Goal: Task Accomplishment & Management: Manage account settings

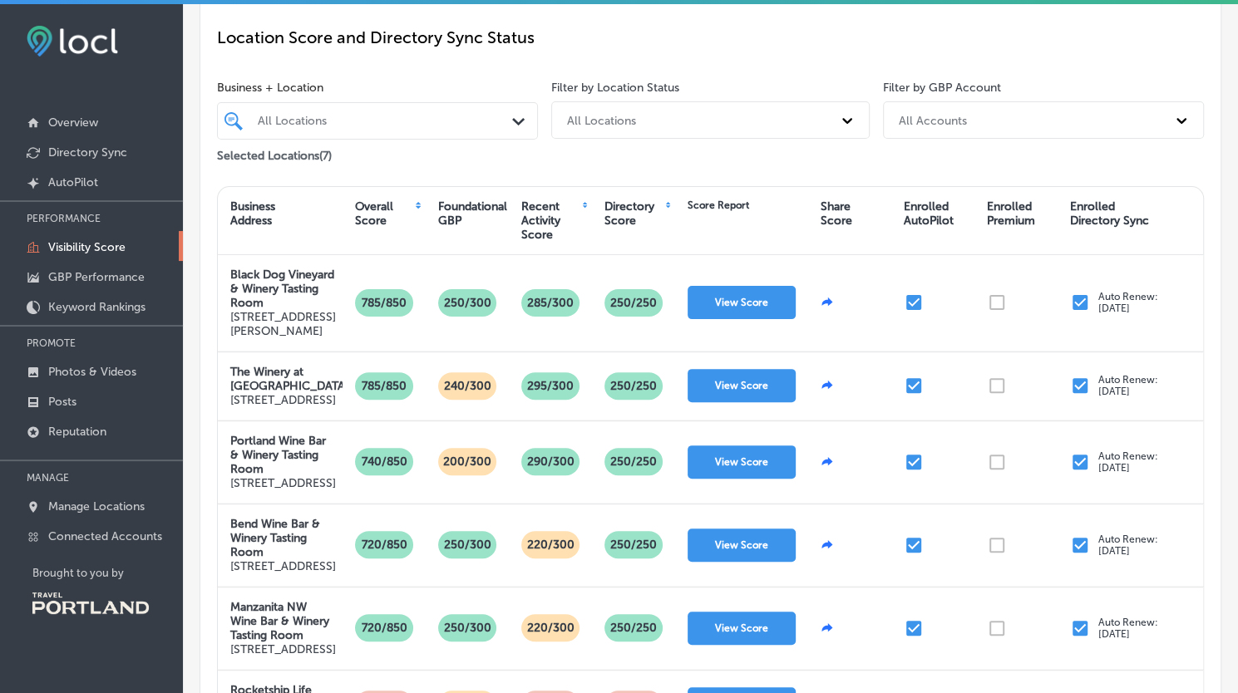
scroll to position [181, 0]
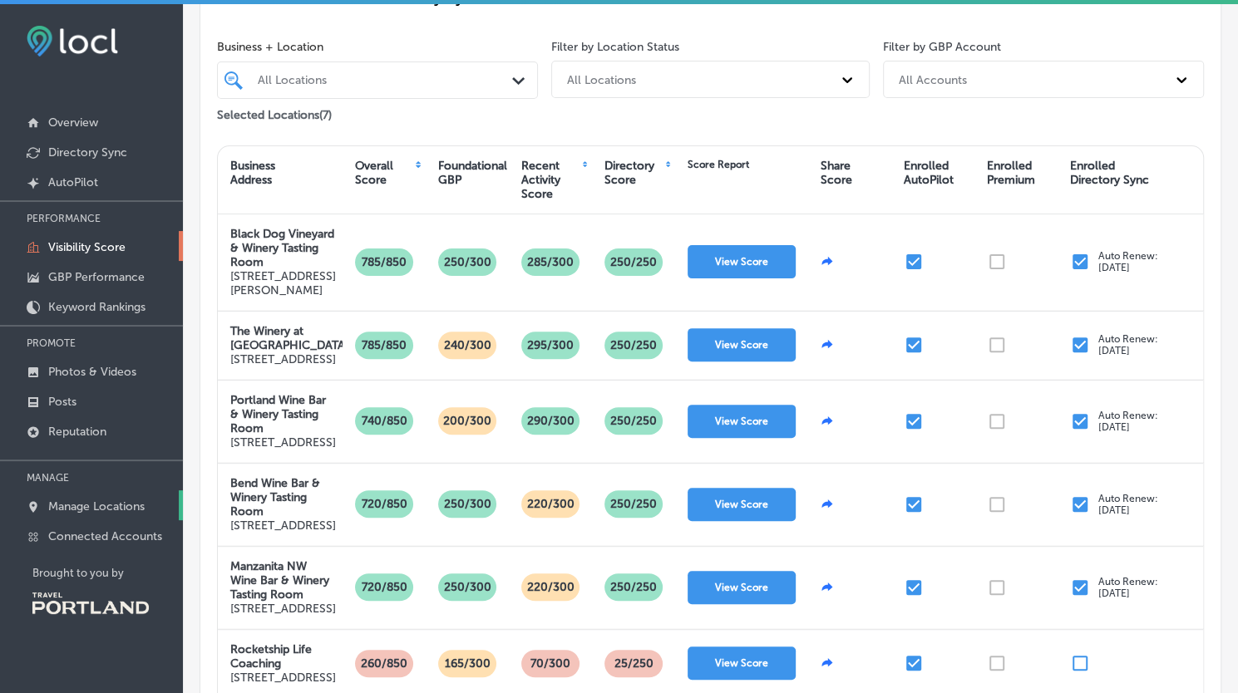
click at [67, 505] on p "Manage Locations" at bounding box center [96, 507] width 96 height 14
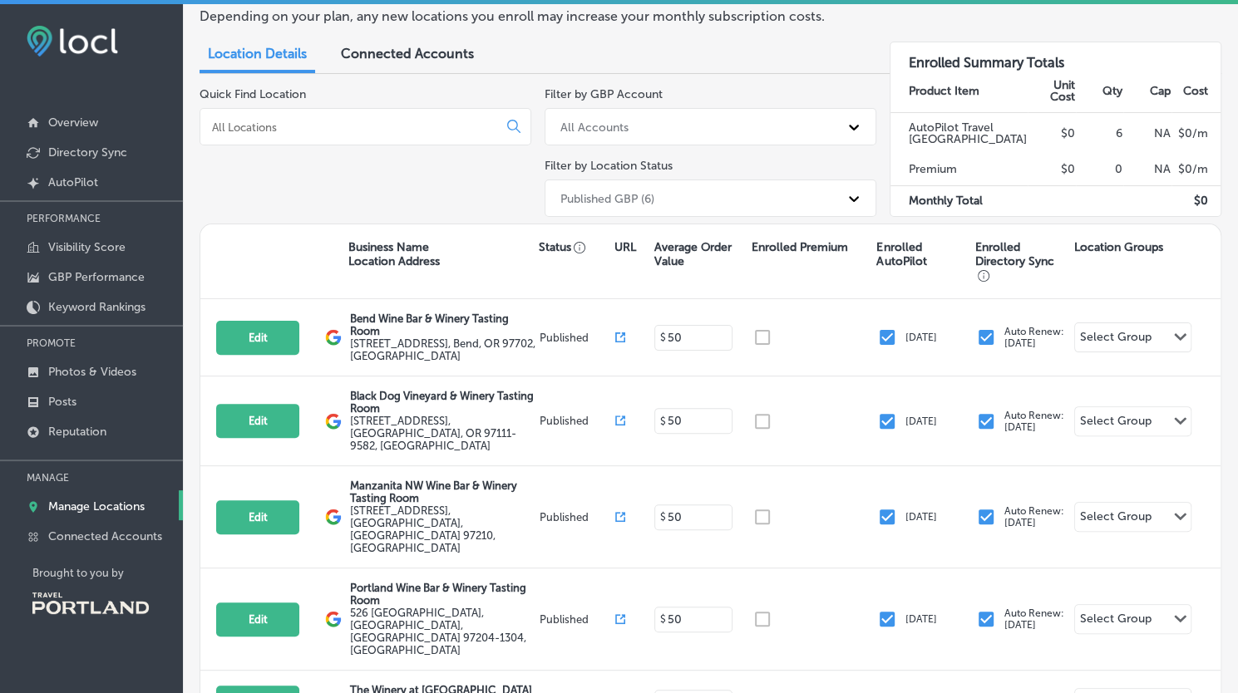
scroll to position [181, 0]
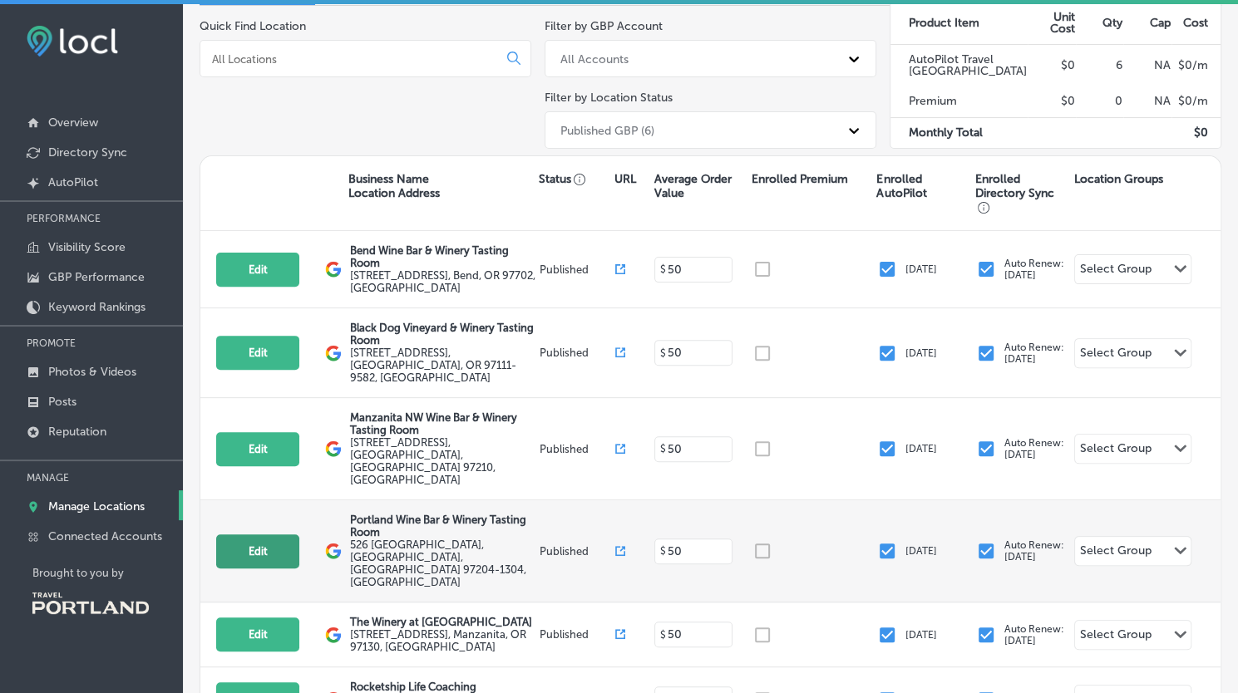
click at [253, 535] on button "Edit" at bounding box center [257, 552] width 83 height 34
select select "US"
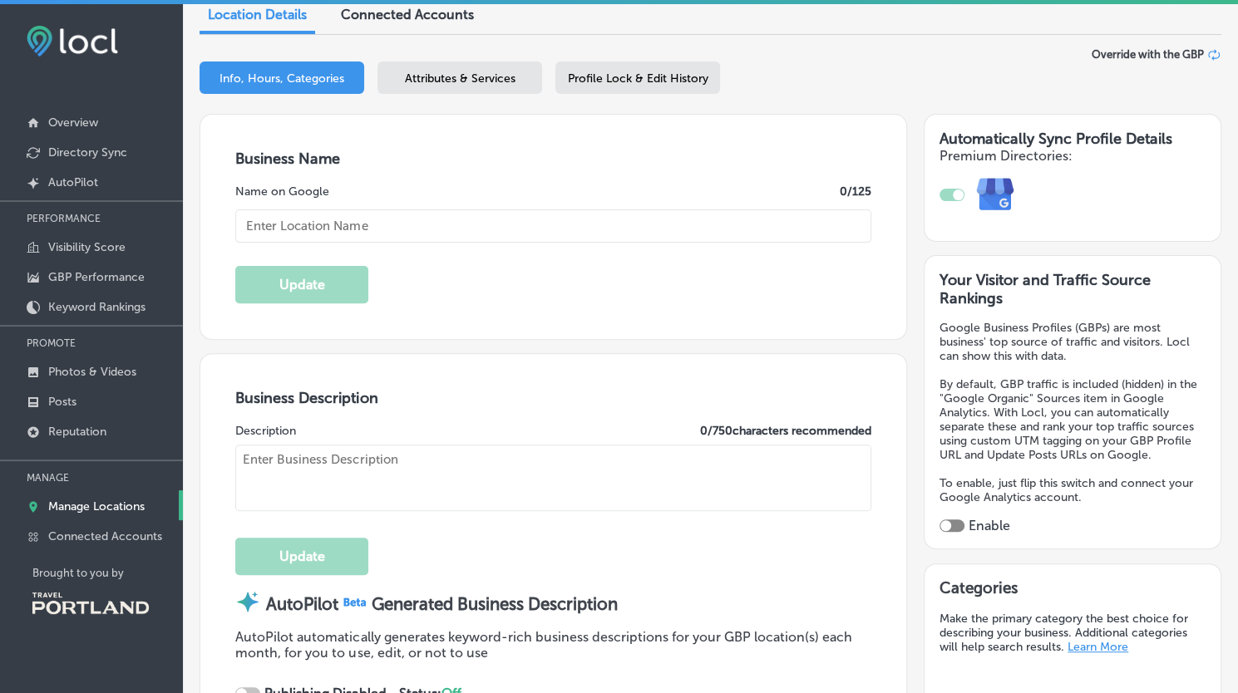
scroll to position [211, 0]
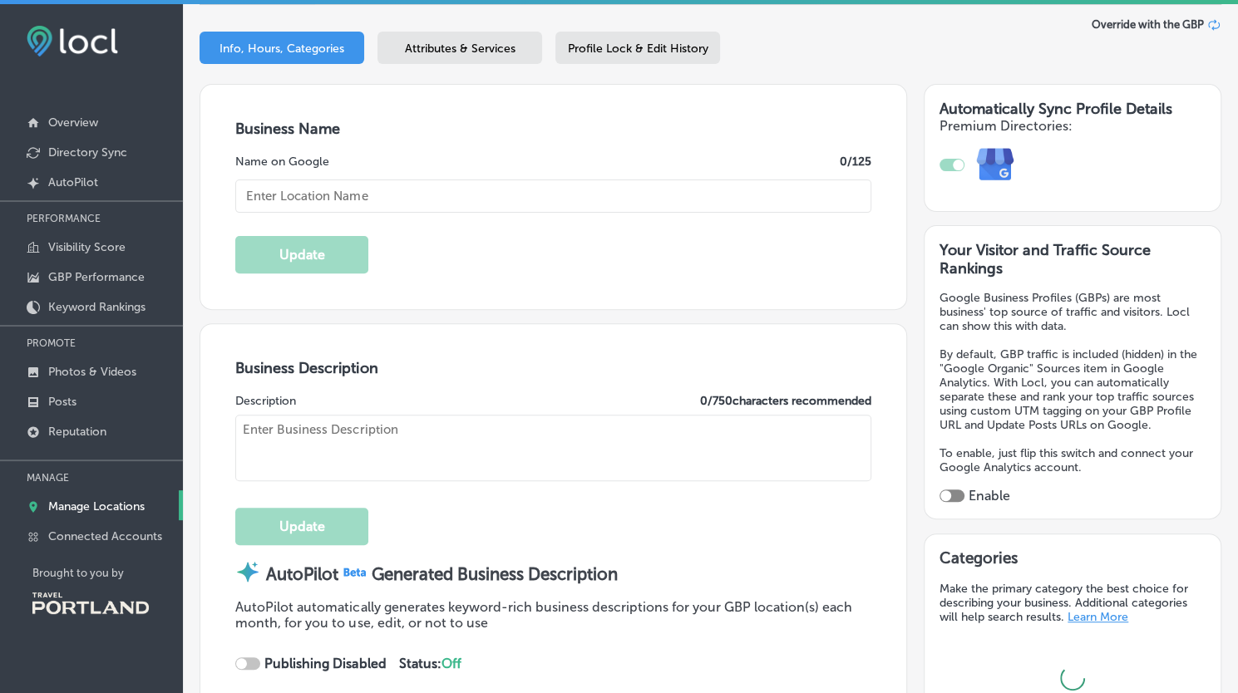
type input "Portland Wine Bar & Winery Tasting Room"
type textarea "Portland Wine Bar & Winery Tasting Room offers a refined yet welcoming space fo…"
type input "[EMAIL_ADDRESS][DOMAIN_NAME]"
type input "[URL][DOMAIN_NAME]"
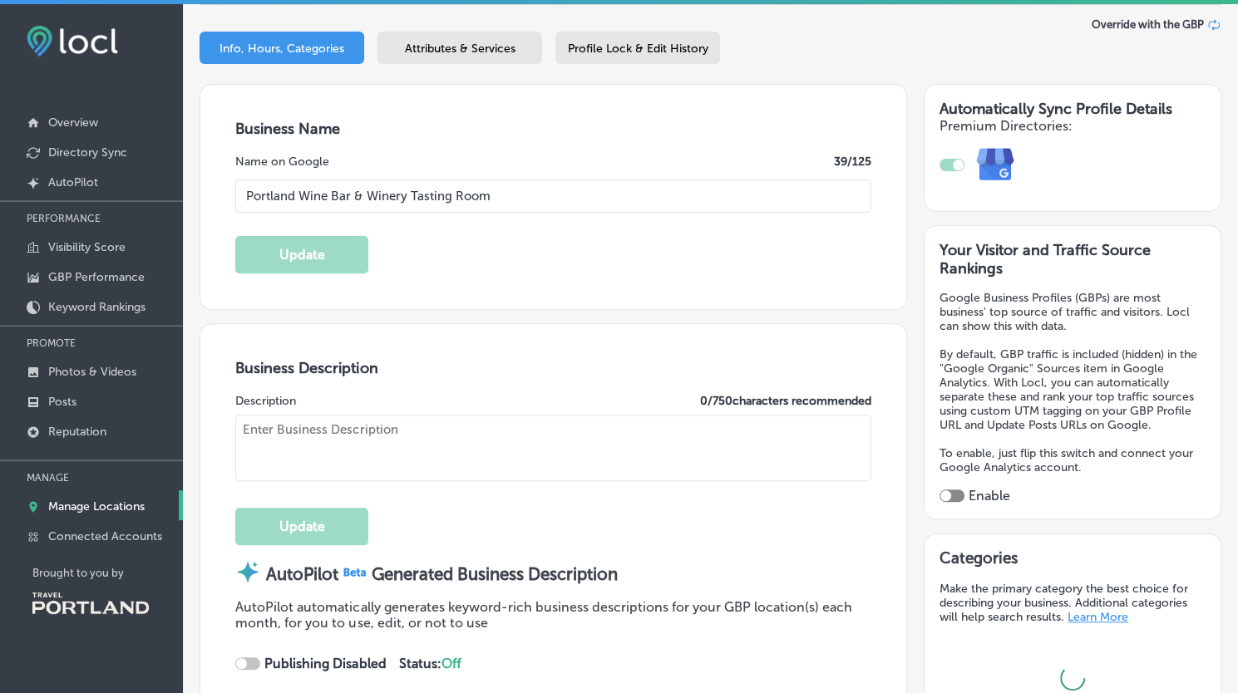
type input "526 [GEOGRAPHIC_DATA]"
type input "[GEOGRAPHIC_DATA]"
type input "97204-1304"
type input "US"
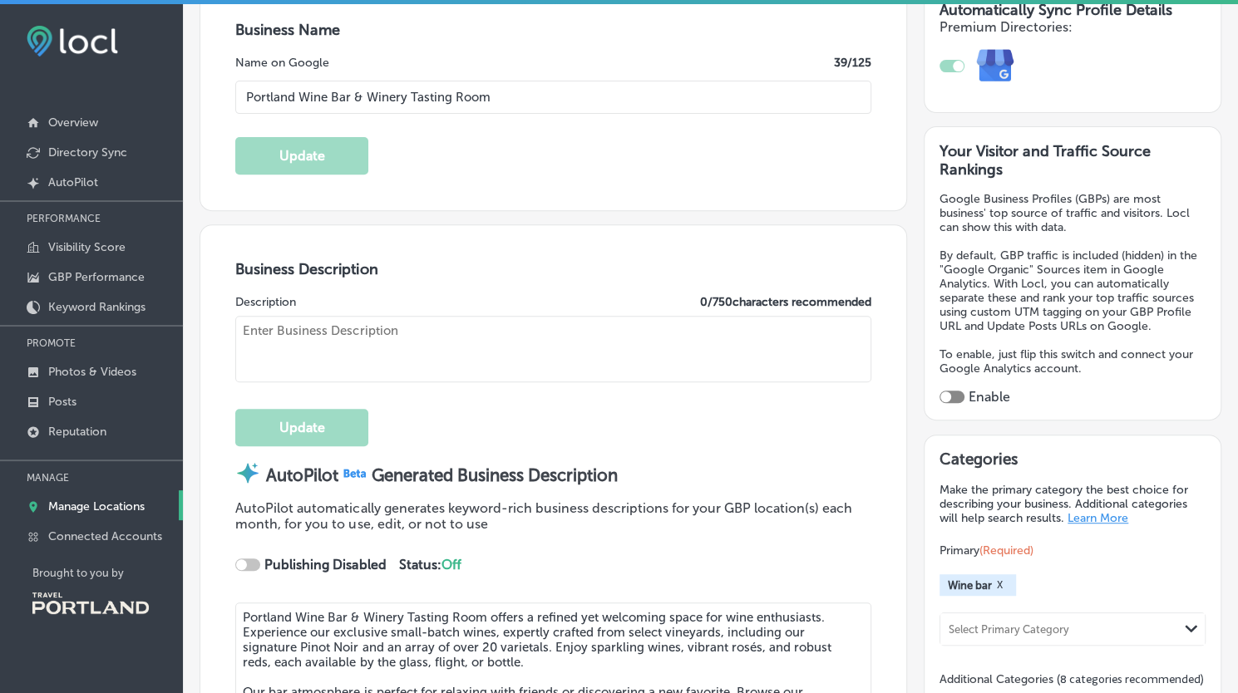
checkbox input "true"
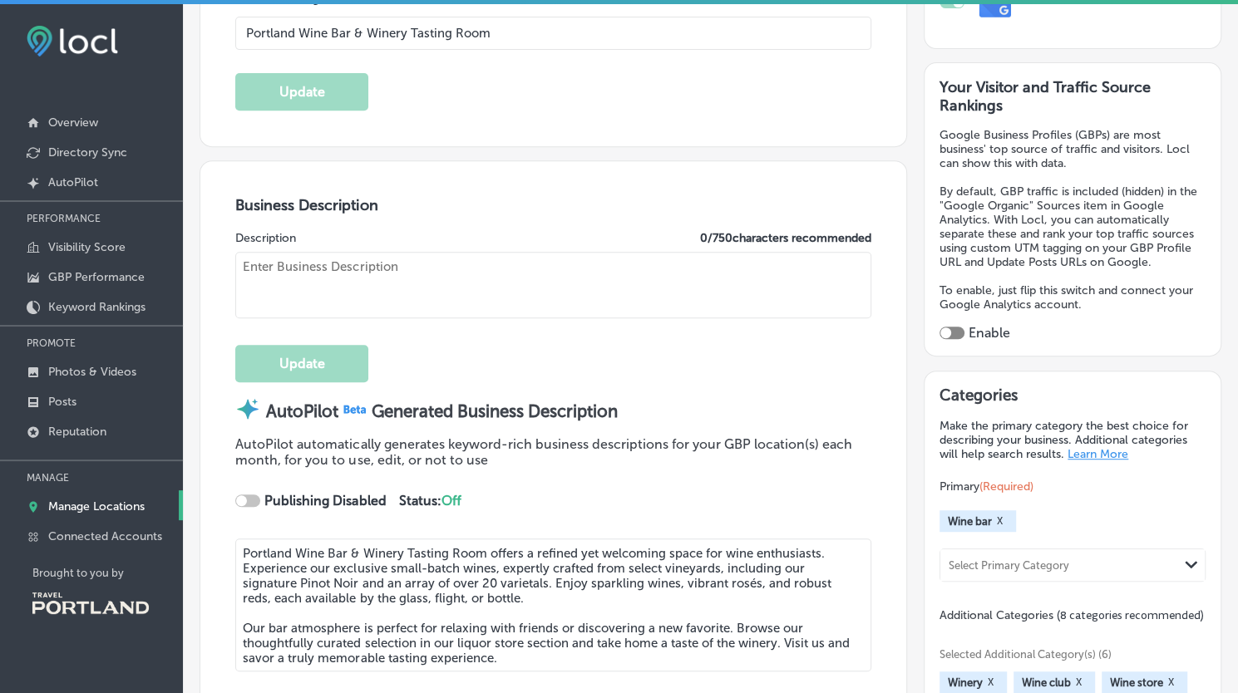
type input "[URL][DOMAIN_NAME]"
type textarea "Welcome to Portland Wine Bar & Winery Tasting Room, where we celebrate the art …"
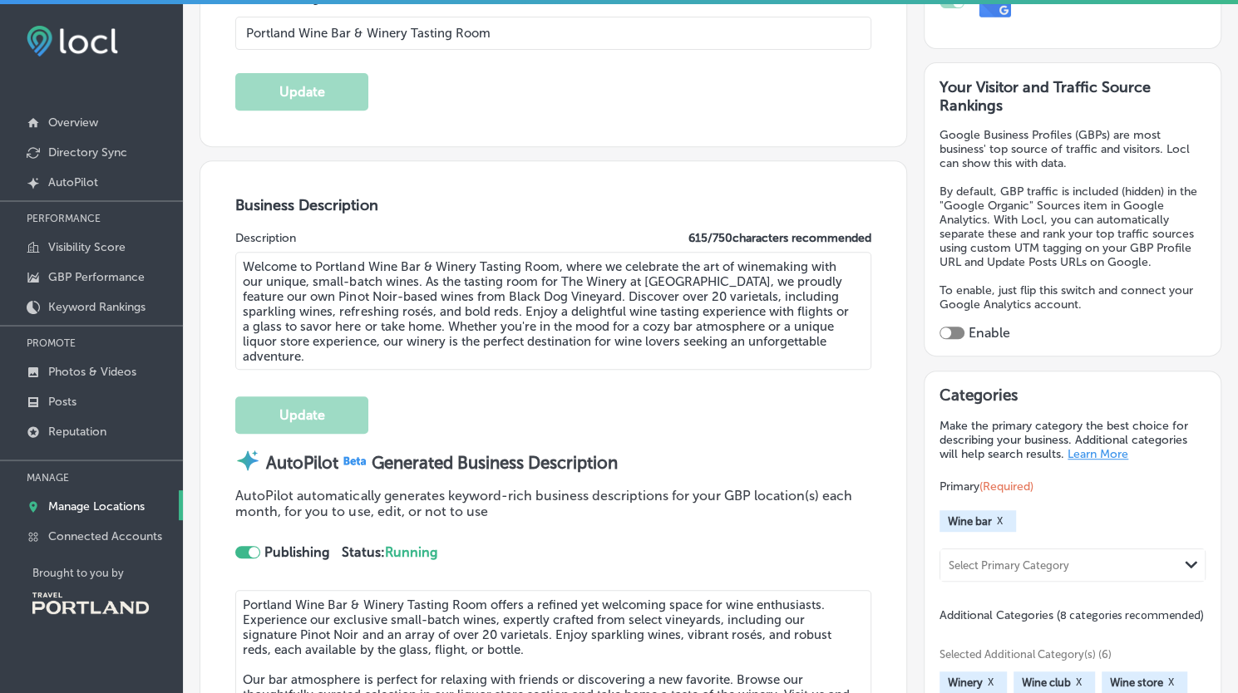
type input "[PHONE_NUMBER]"
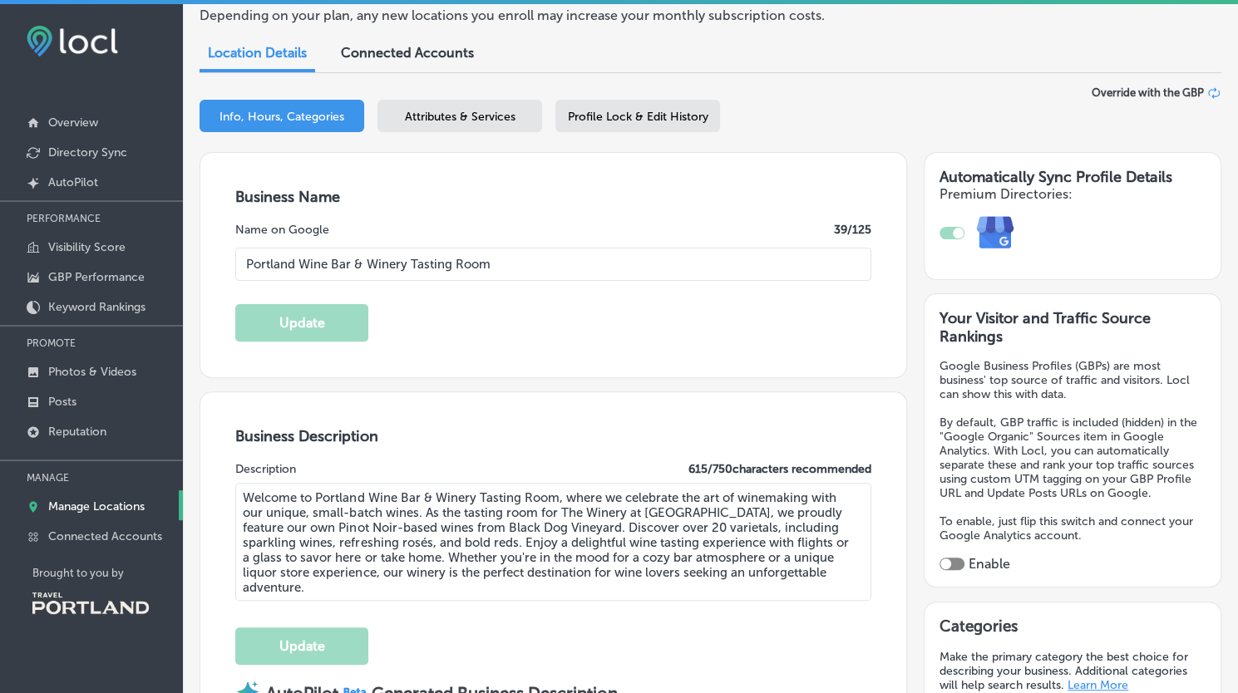
scroll to position [143, 0]
click at [672, 126] on div "Profile Lock & Edit History" at bounding box center [637, 116] width 165 height 32
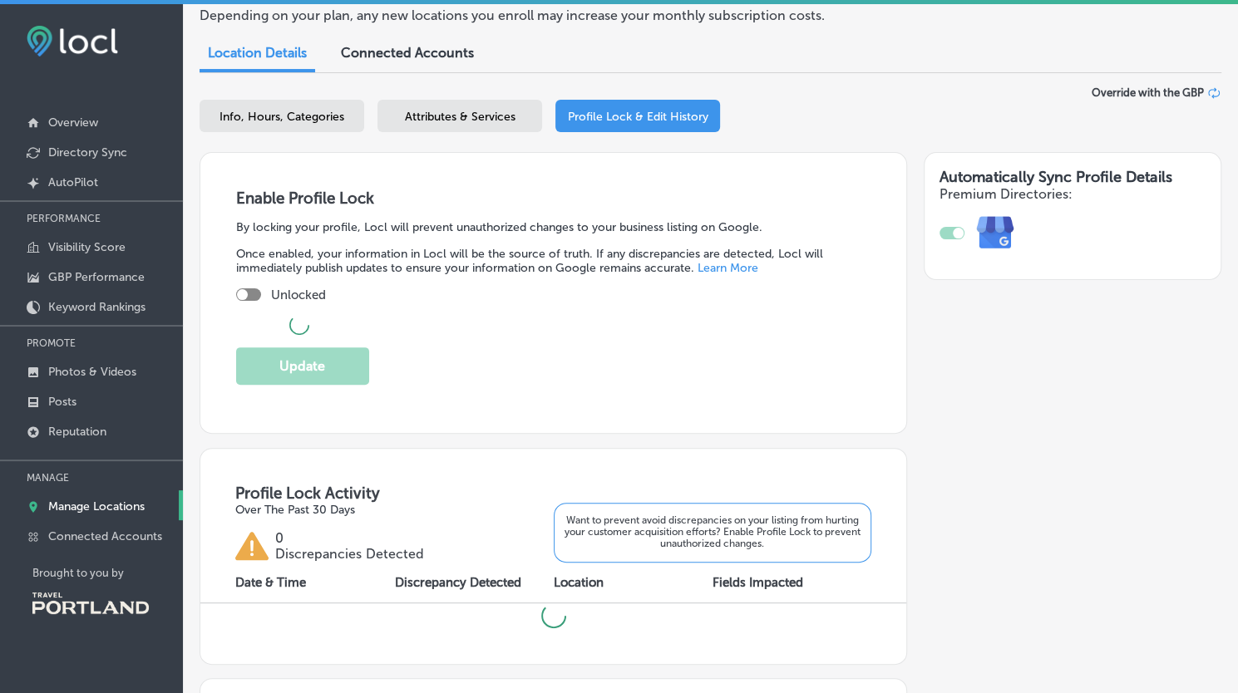
checkbox input "true"
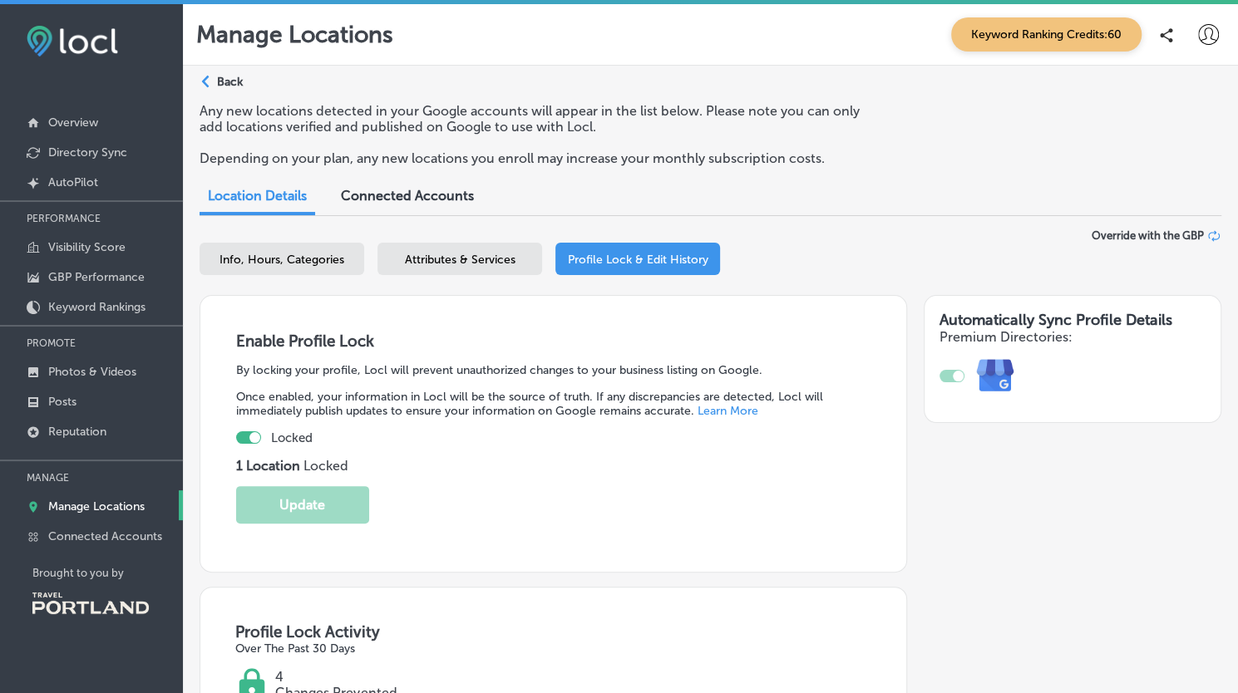
click at [261, 257] on span "Info, Hours, Categories" at bounding box center [281, 260] width 125 height 14
select select "US"
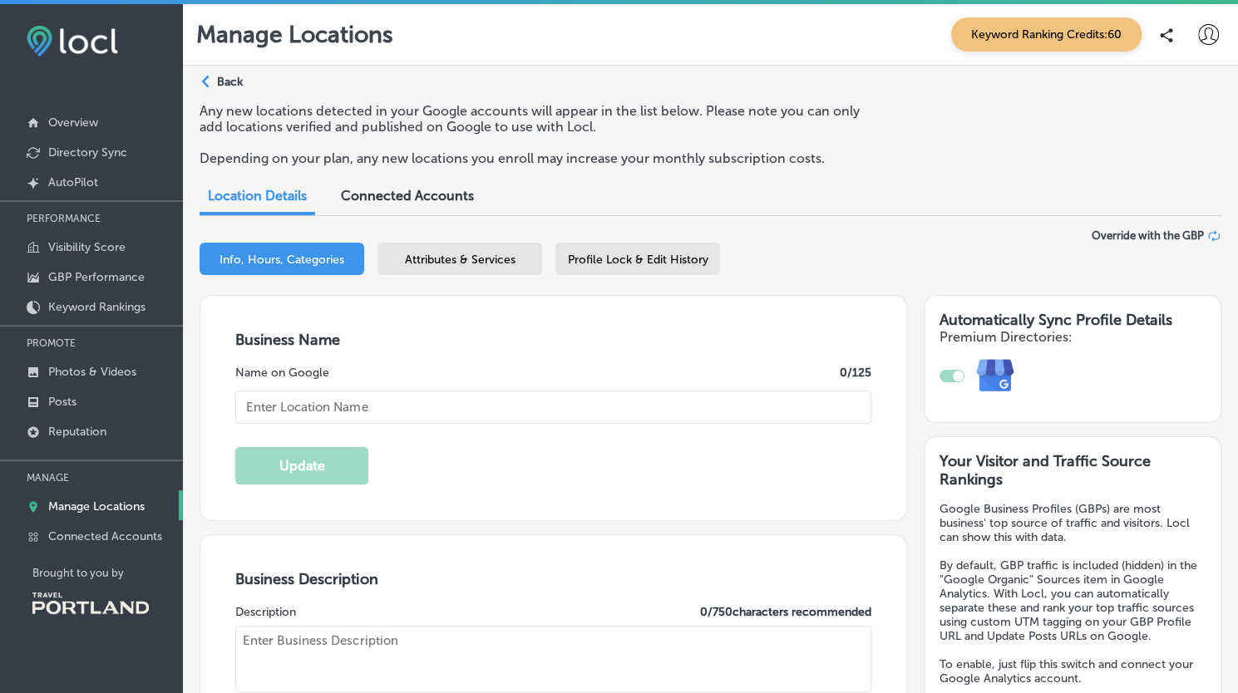
type input "Portland Wine Bar & Winery Tasting Room"
type textarea "Portland Wine Bar & Winery Tasting Room offers a refined yet welcoming space fo…"
type input "[EMAIL_ADDRESS][DOMAIN_NAME]"
type input "[URL][DOMAIN_NAME]"
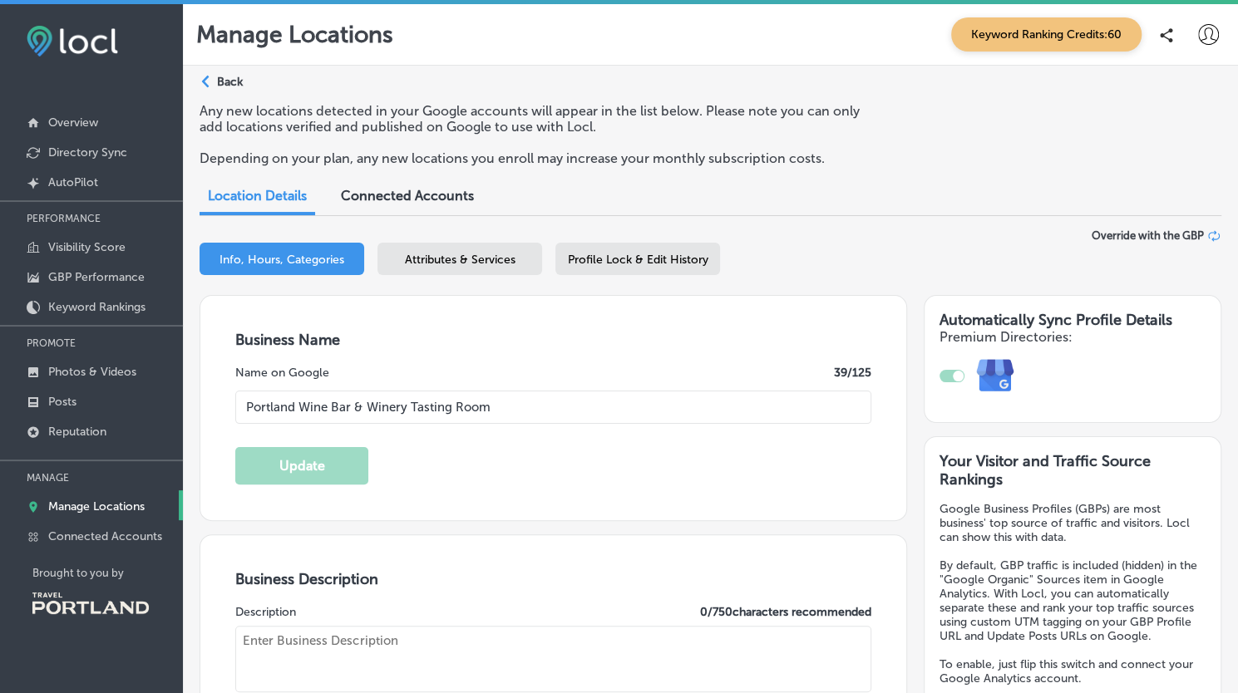
type input "526 [GEOGRAPHIC_DATA]"
type input "[GEOGRAPHIC_DATA]"
type input "97204-1304"
type input "US"
type input "[URL][DOMAIN_NAME]"
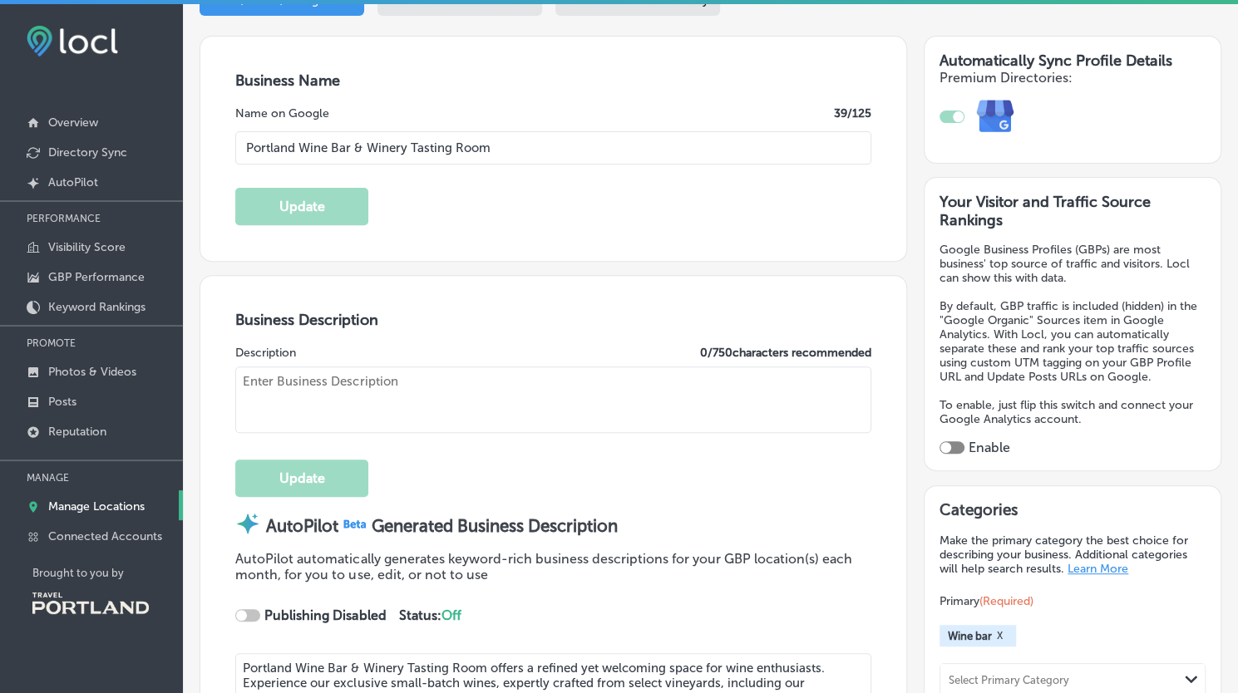
checkbox input "true"
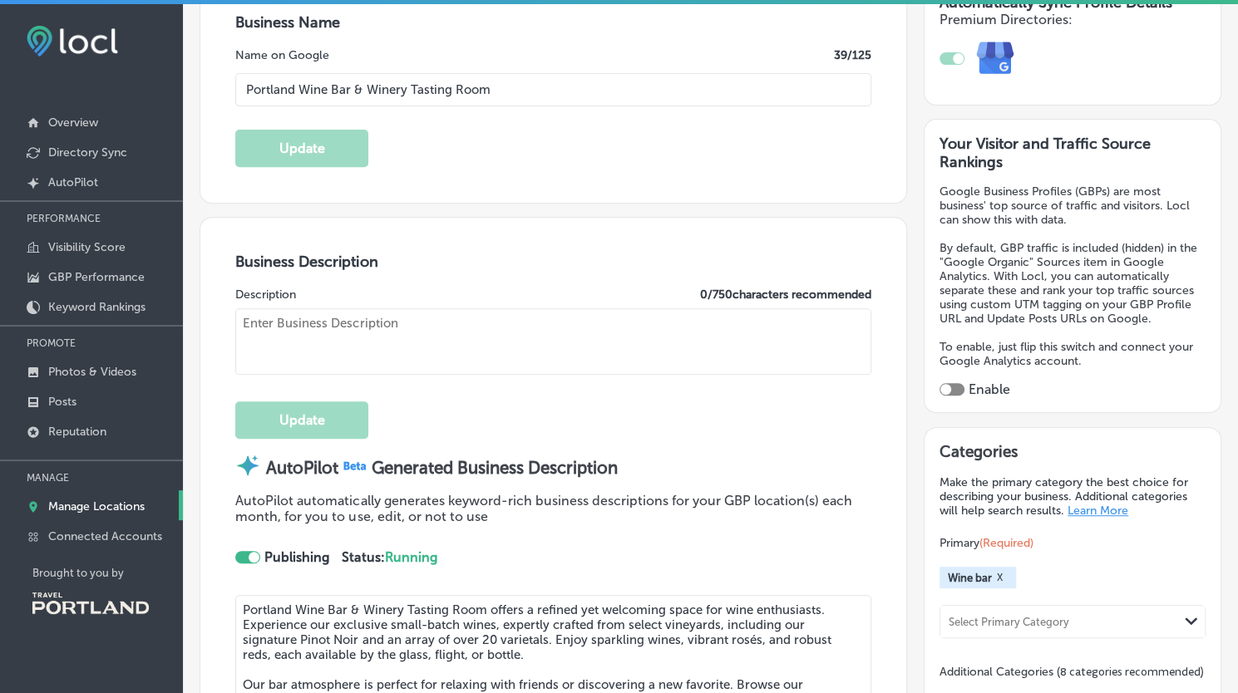
type textarea "Welcome to Portland Wine Bar & Winery Tasting Room, where we celebrate the art …"
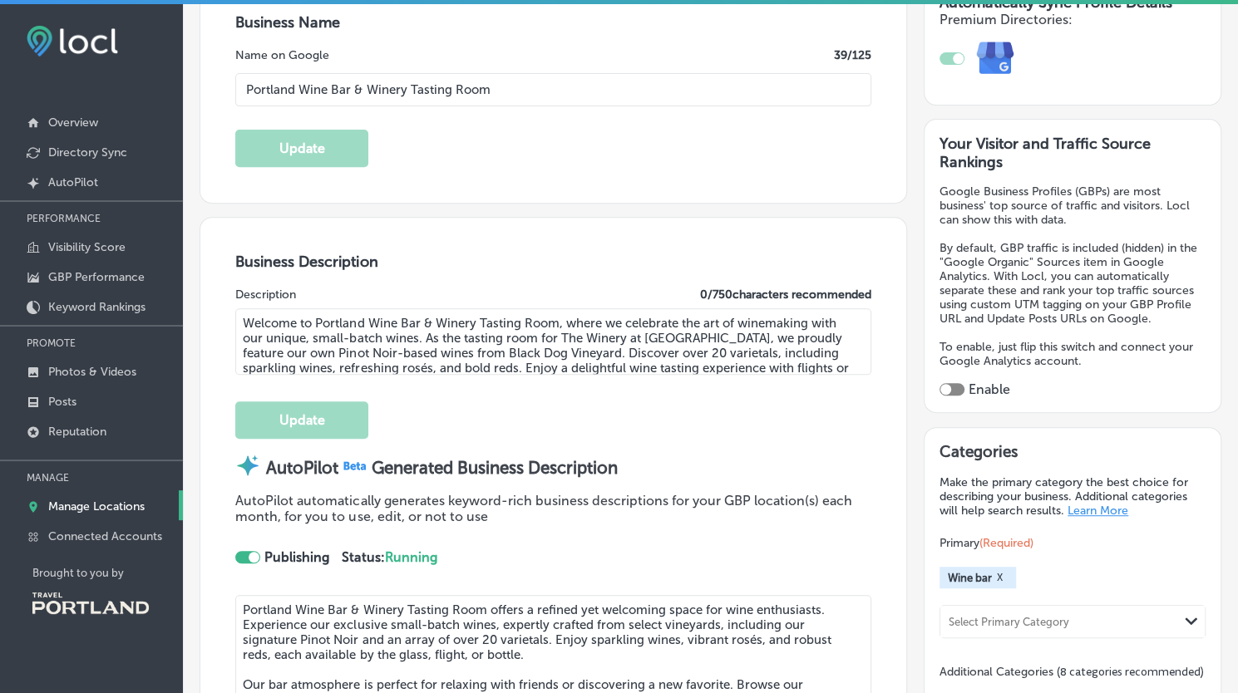
type input "[PHONE_NUMBER]"
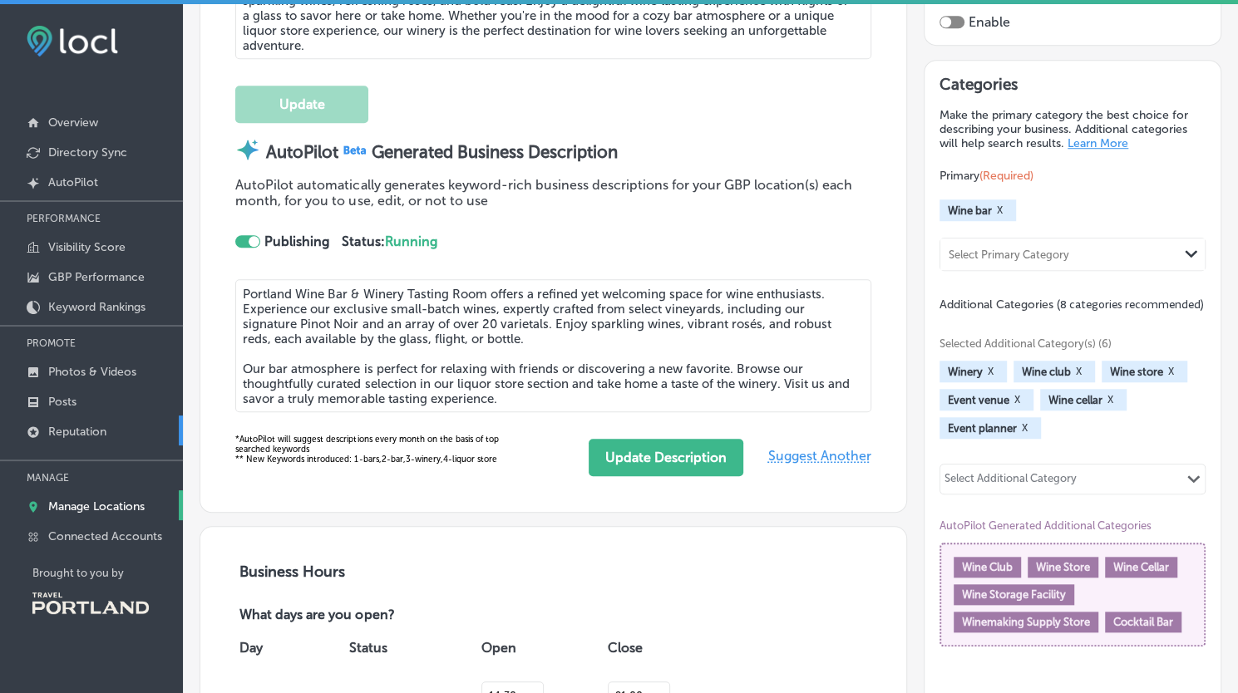
scroll to position [682, 0]
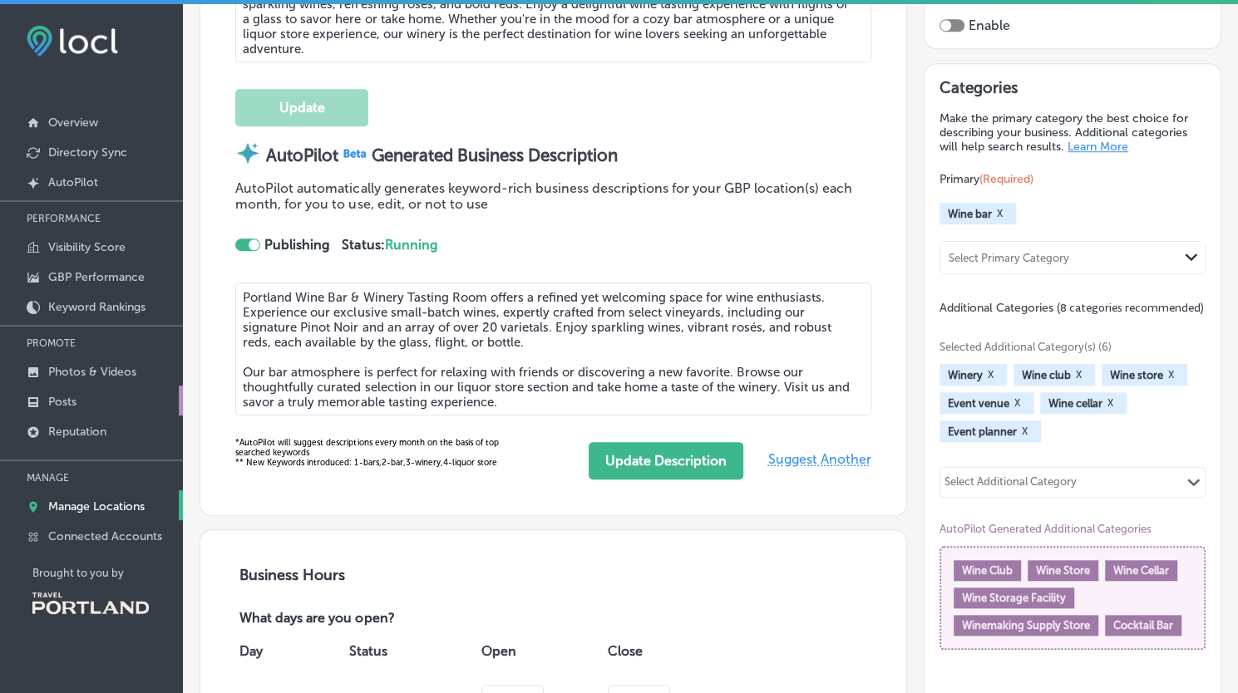
click at [68, 402] on p "Posts" at bounding box center [62, 402] width 28 height 14
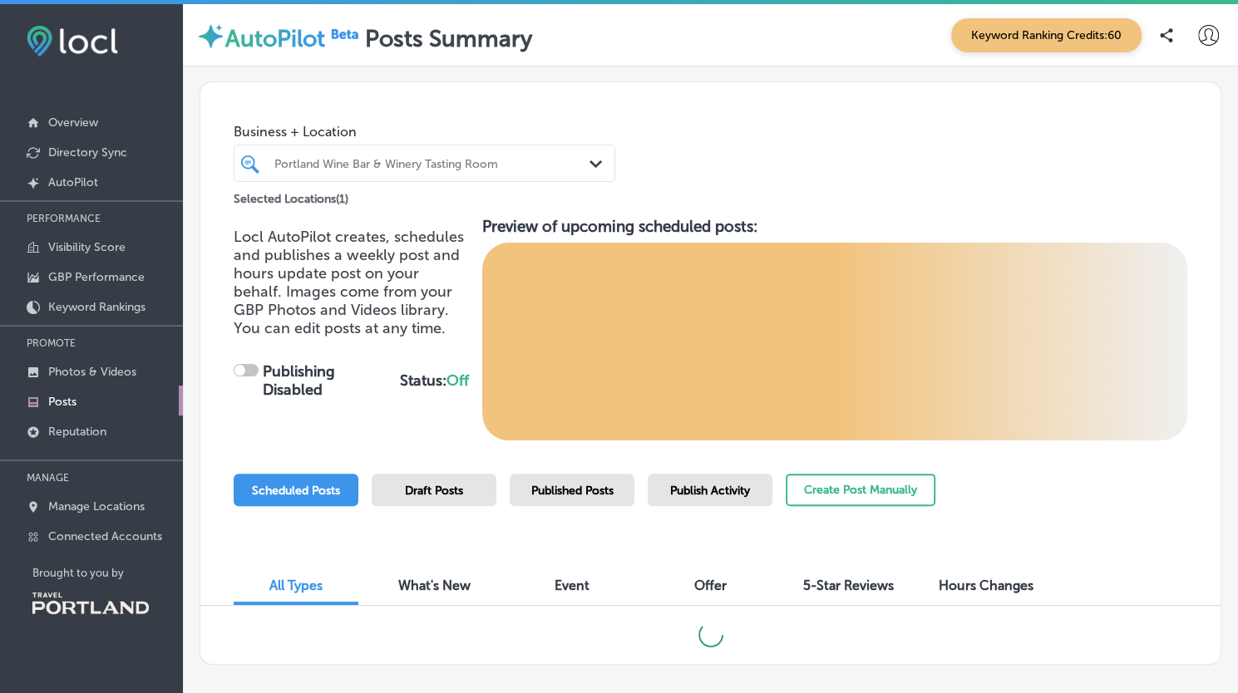
checkbox input "true"
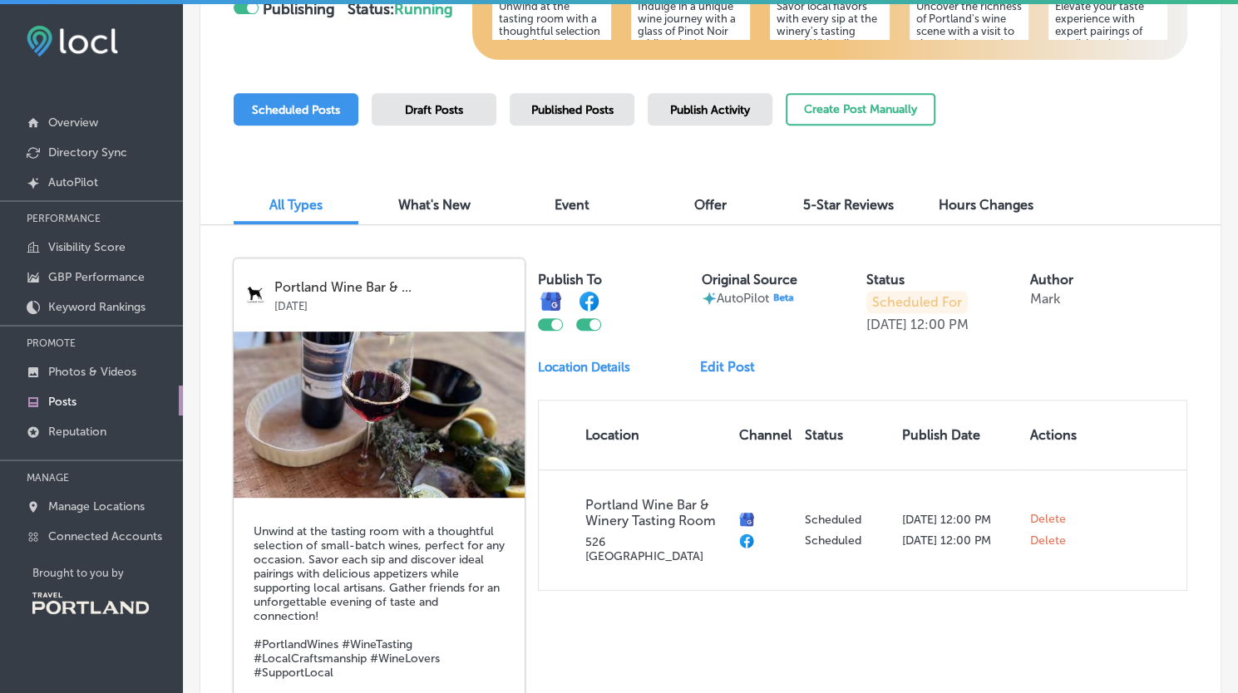
scroll to position [381, 0]
click at [722, 369] on link "Edit Post" at bounding box center [734, 367] width 68 height 16
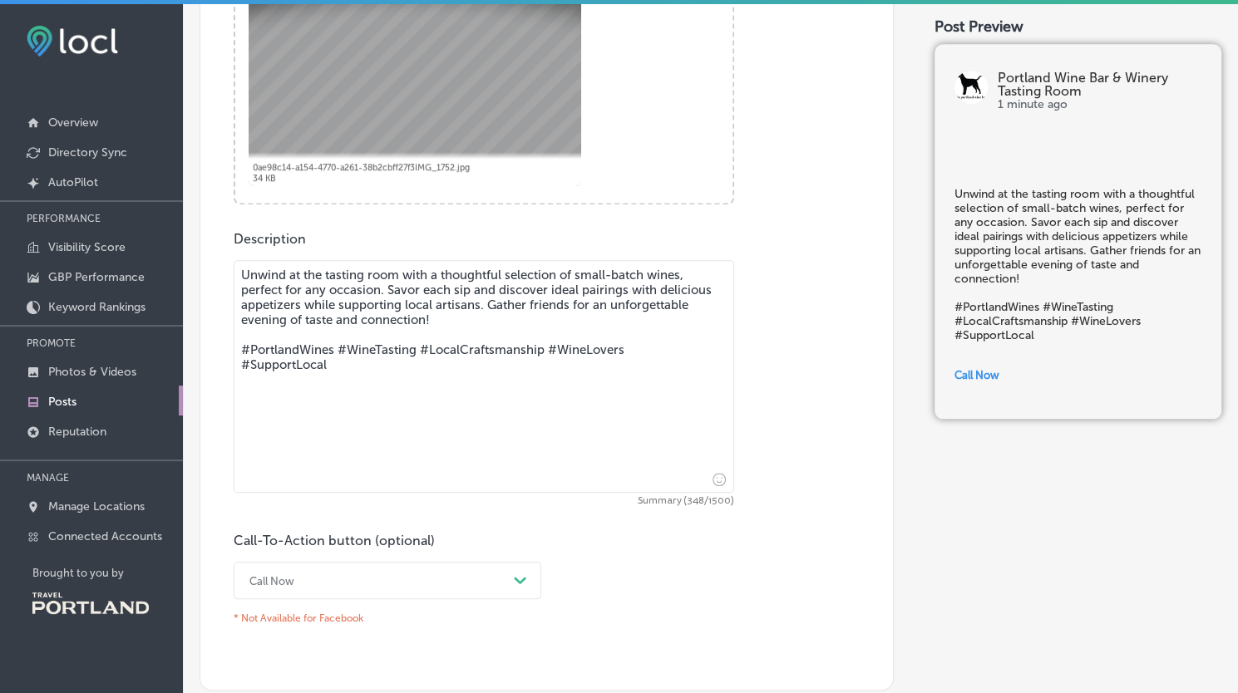
scroll to position [923, 0]
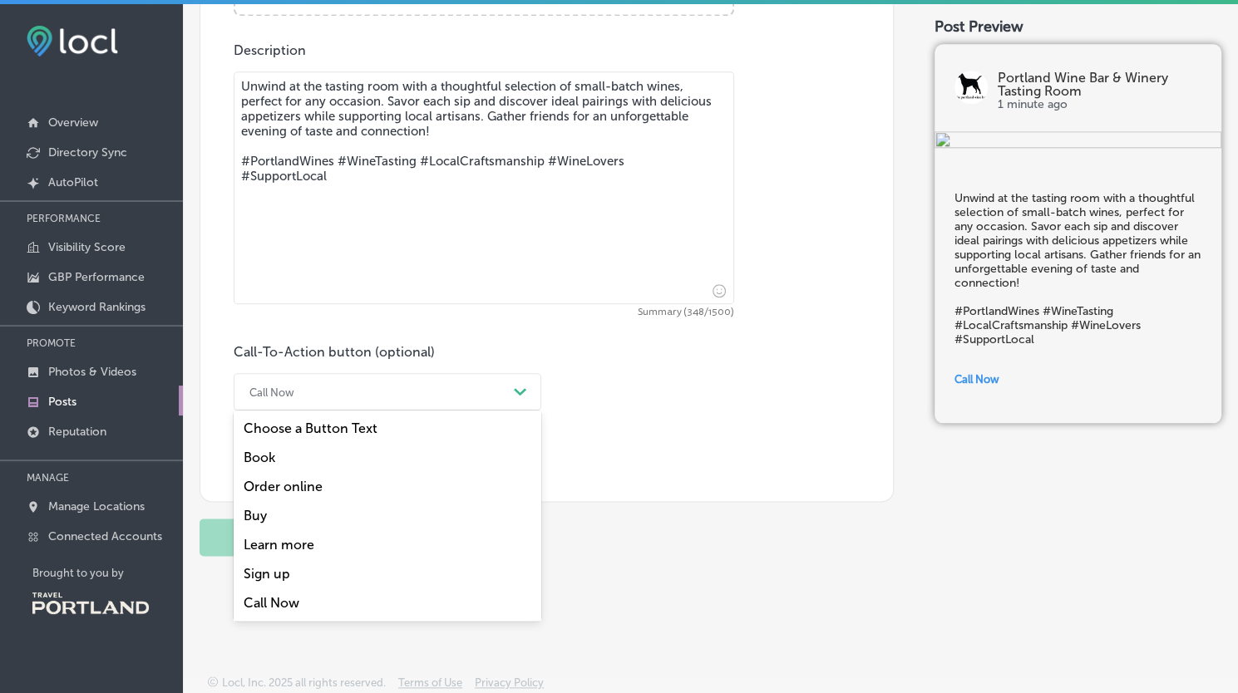
click at [482, 393] on div "Call Now" at bounding box center [374, 392] width 266 height 26
click at [309, 548] on div "Learn more" at bounding box center [388, 544] width 308 height 29
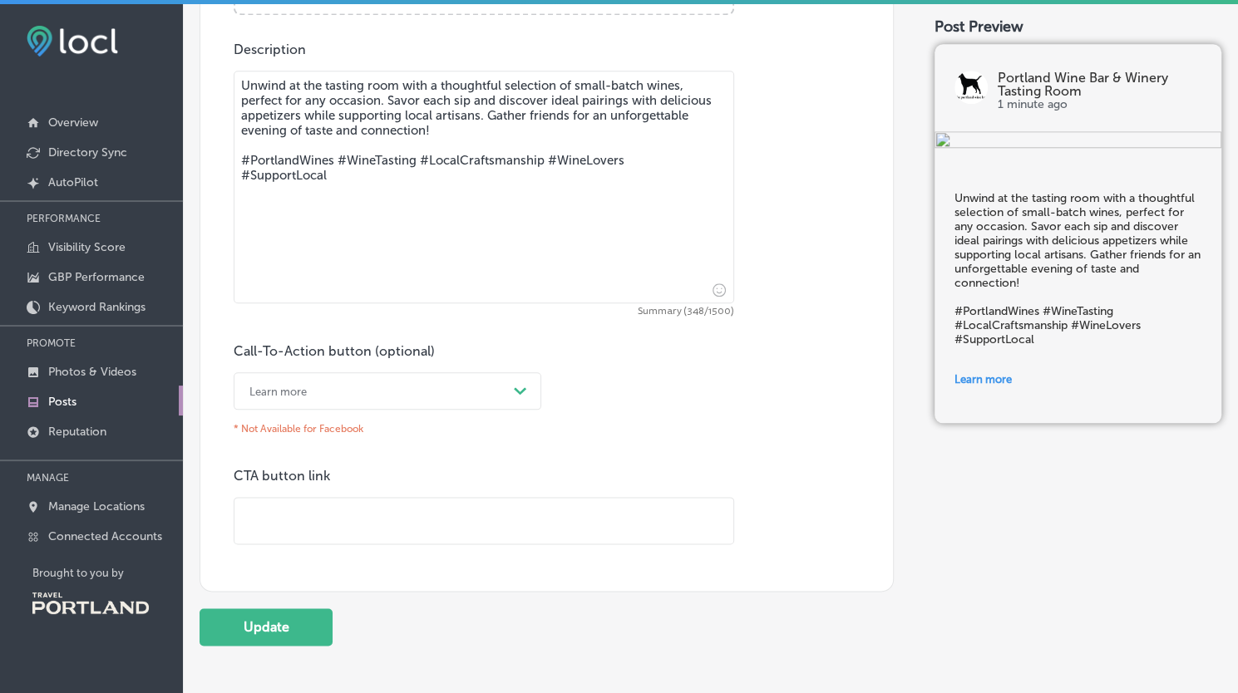
click at [313, 525] on input "text" at bounding box center [483, 521] width 499 height 46
type input "[URL][DOMAIN_NAME]"
click at [287, 629] on button "Update" at bounding box center [266, 627] width 133 height 37
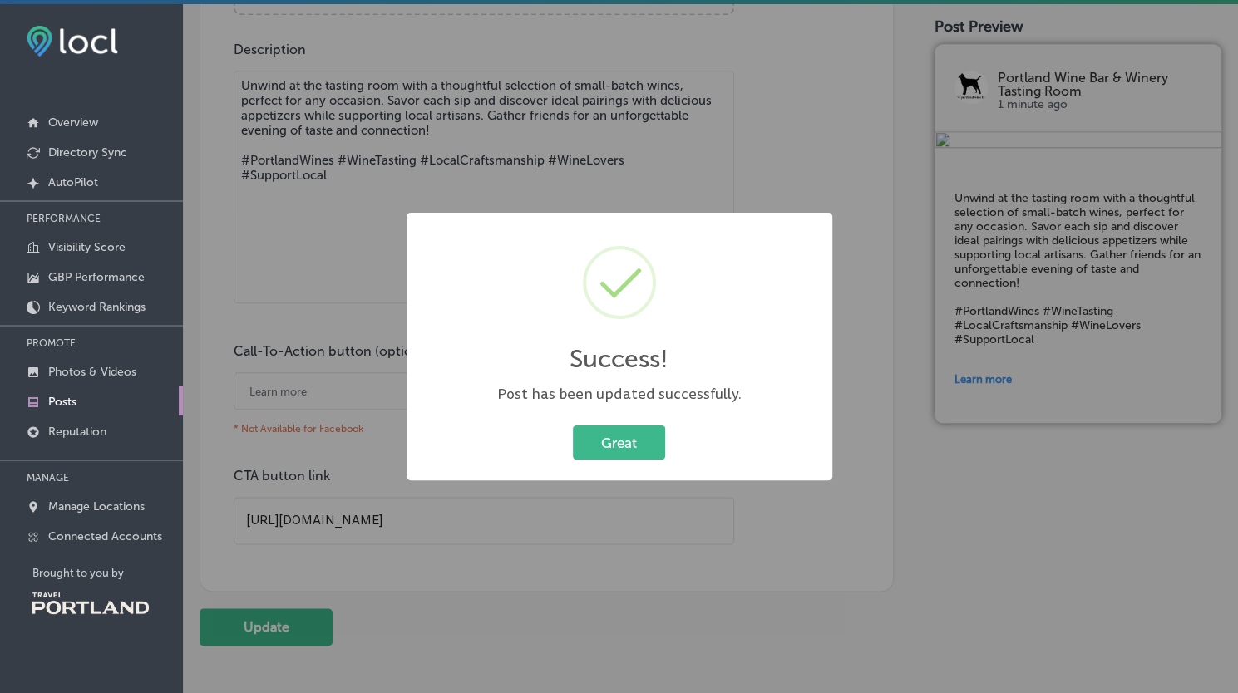
click at [681, 468] on div "Success! × Post has been updated successfully. Great Cancel" at bounding box center [620, 347] width 426 height 269
click at [623, 448] on button "Great" at bounding box center [619, 443] width 92 height 34
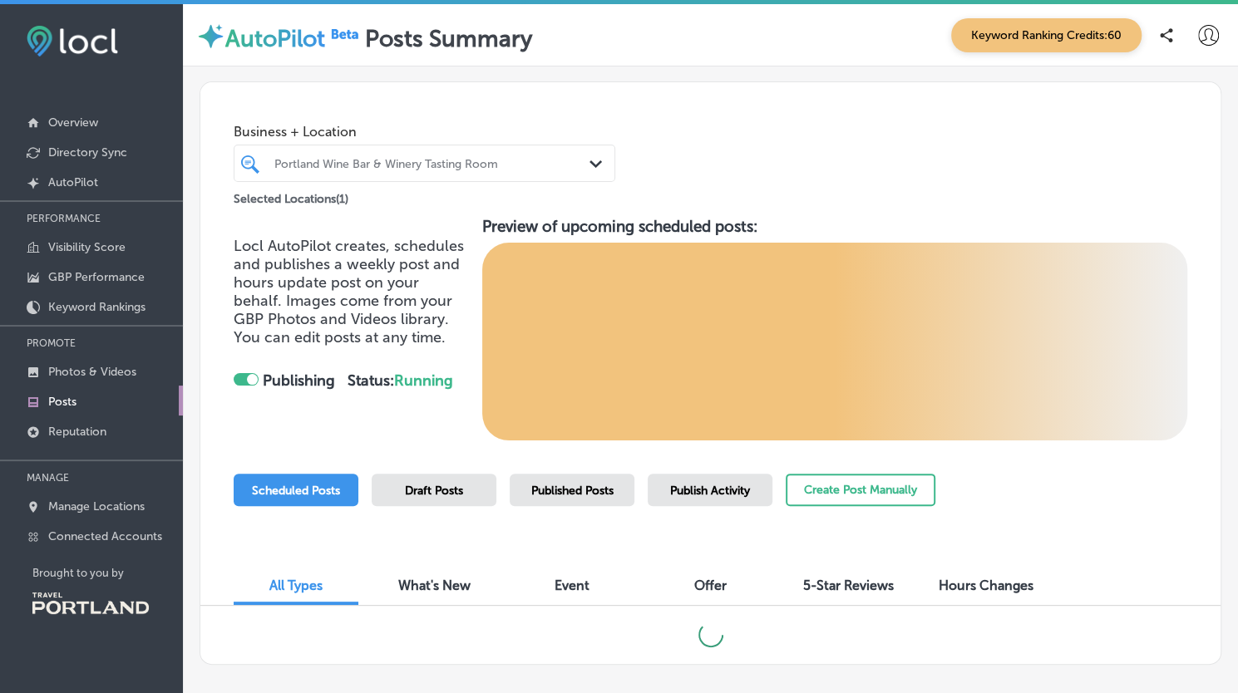
click at [477, 164] on div "Portland Wine Bar & Winery Tasting Room" at bounding box center [432, 163] width 317 height 14
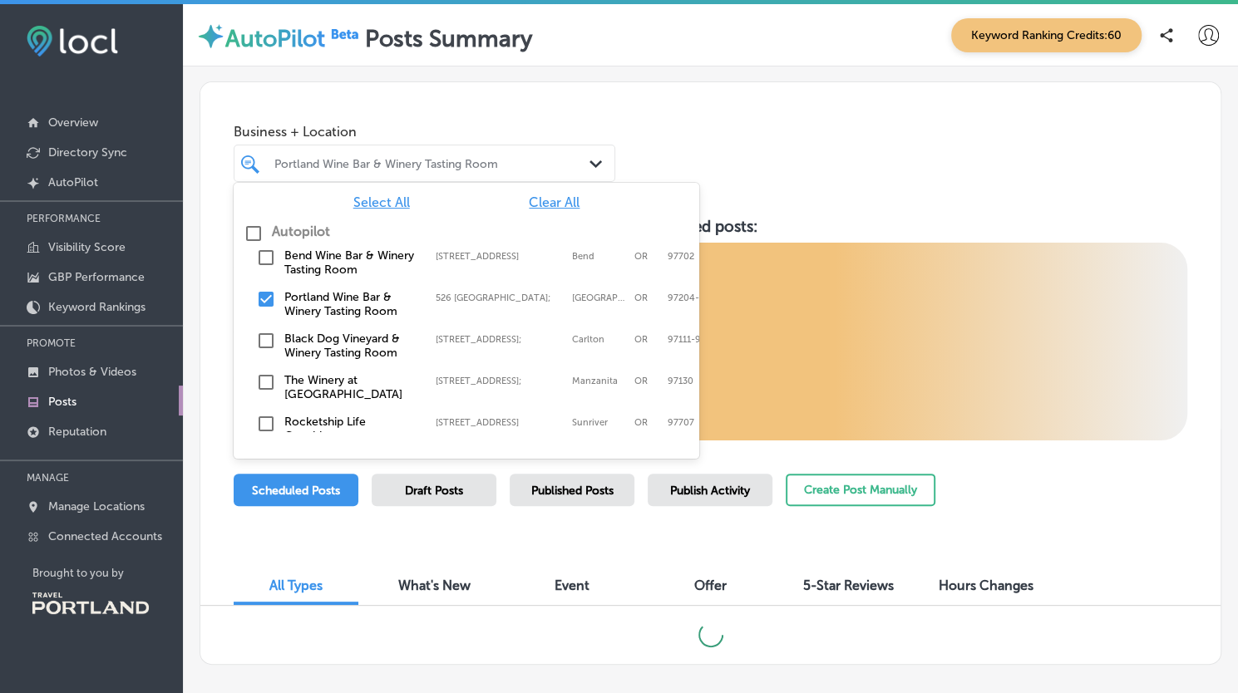
click at [263, 292] on input "checkbox" at bounding box center [266, 299] width 20 height 20
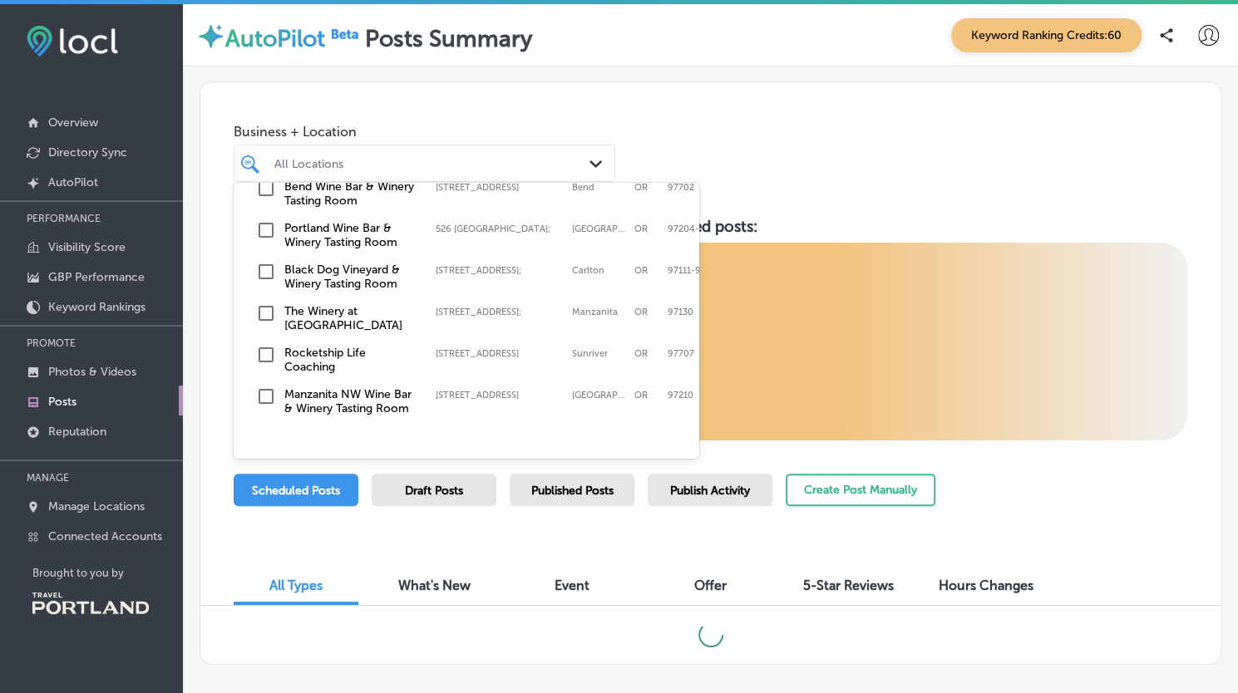
click at [274, 345] on input "checkbox" at bounding box center [266, 355] width 20 height 20
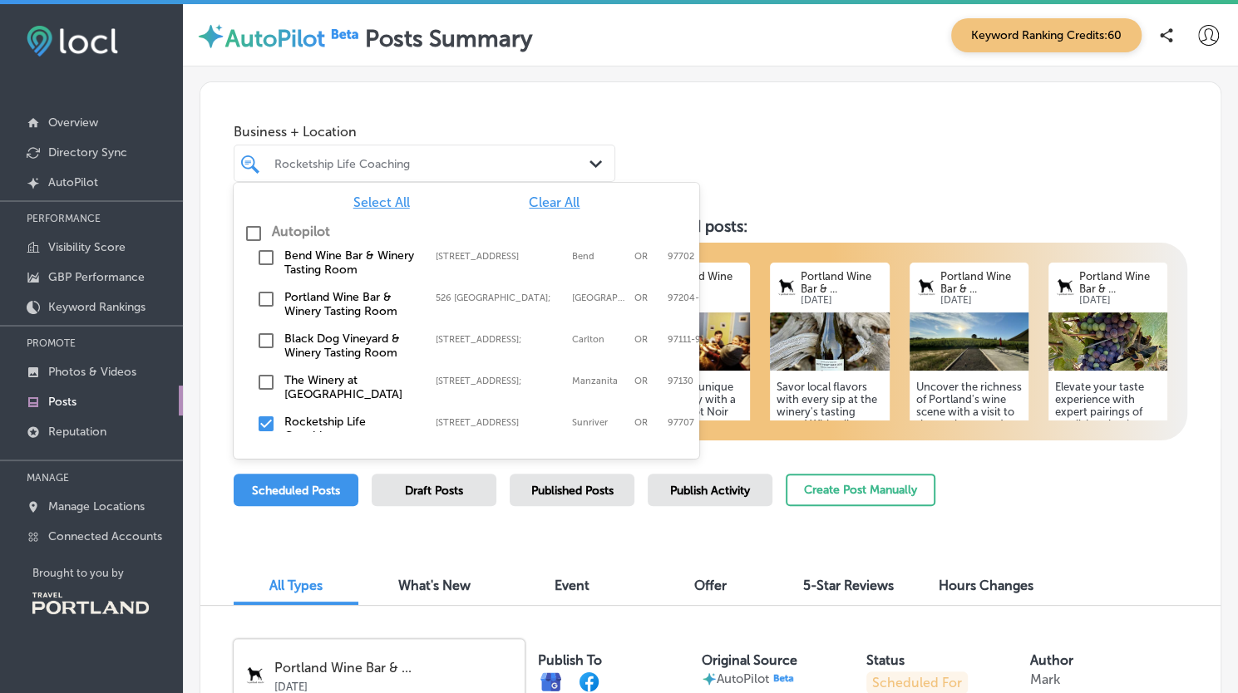
click at [885, 146] on div "Business + Location option [STREET_ADDRESS]. option focused, 1 of 2. 7 results …" at bounding box center [710, 145] width 1020 height 126
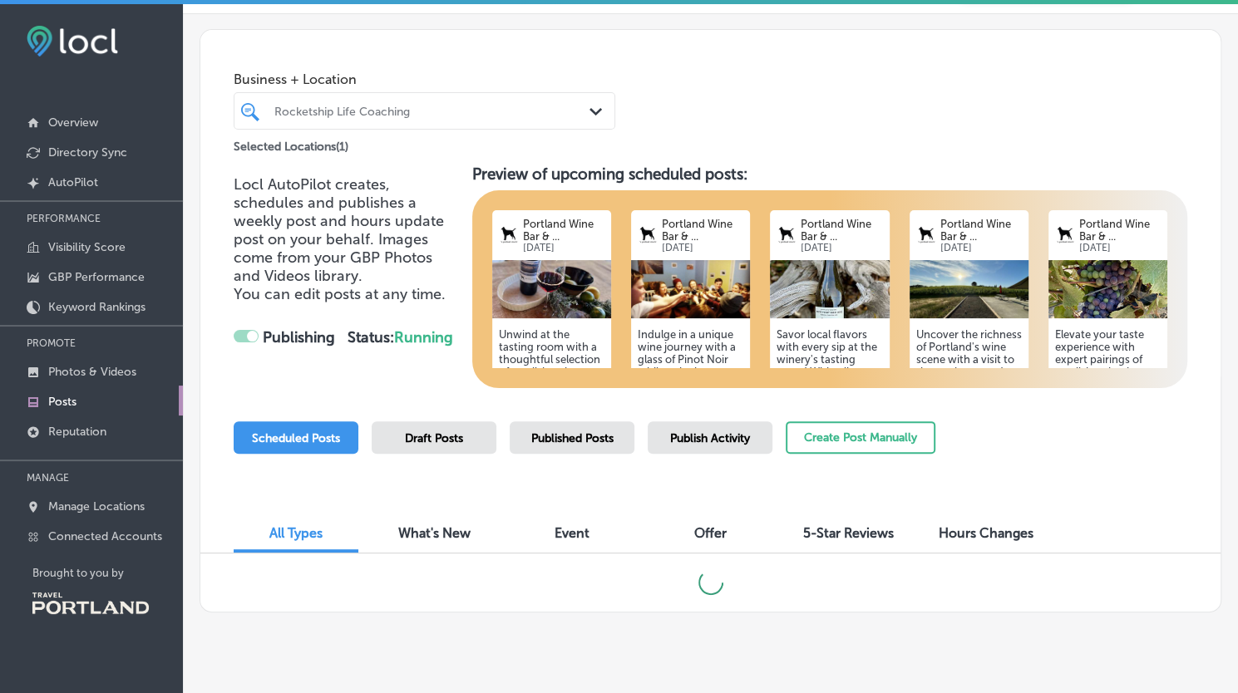
scroll to position [76, 0]
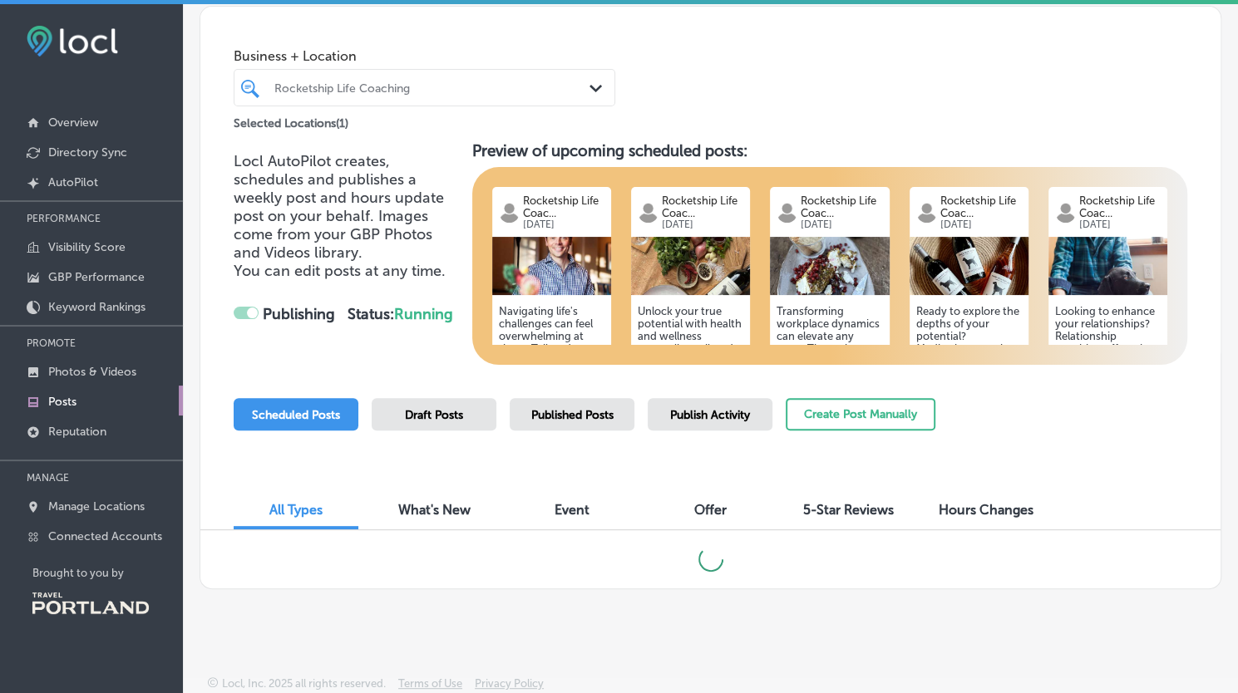
checkbox input "false"
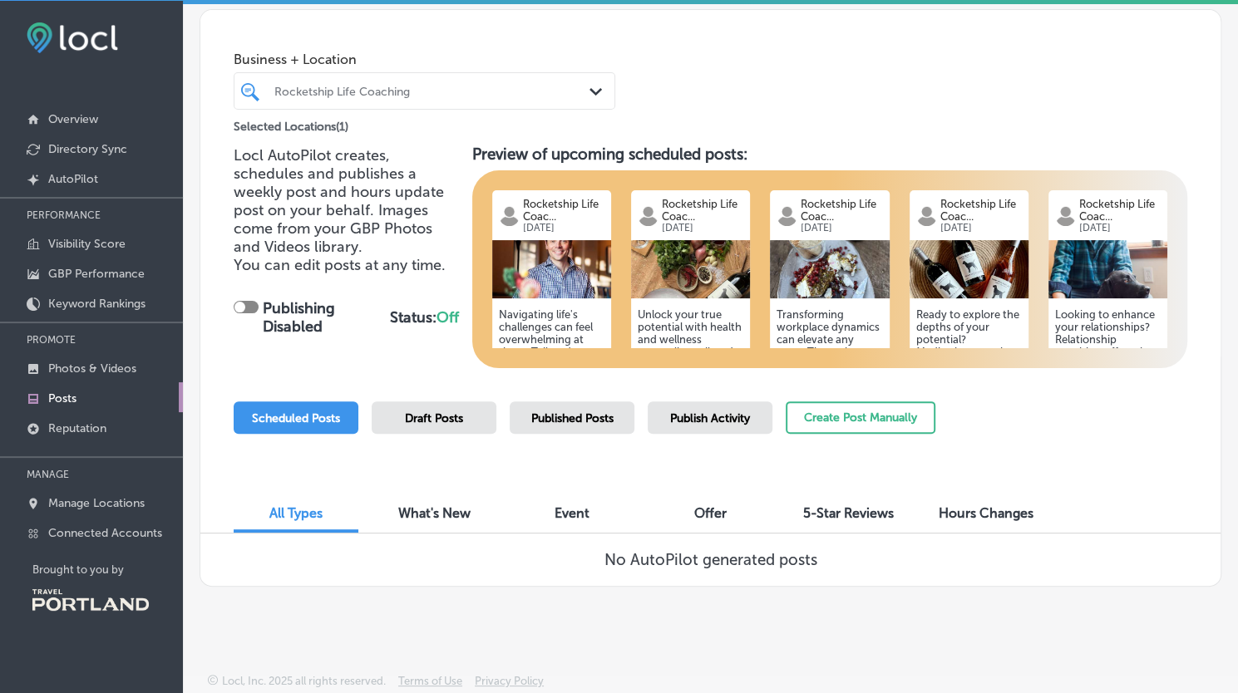
scroll to position [0, 0]
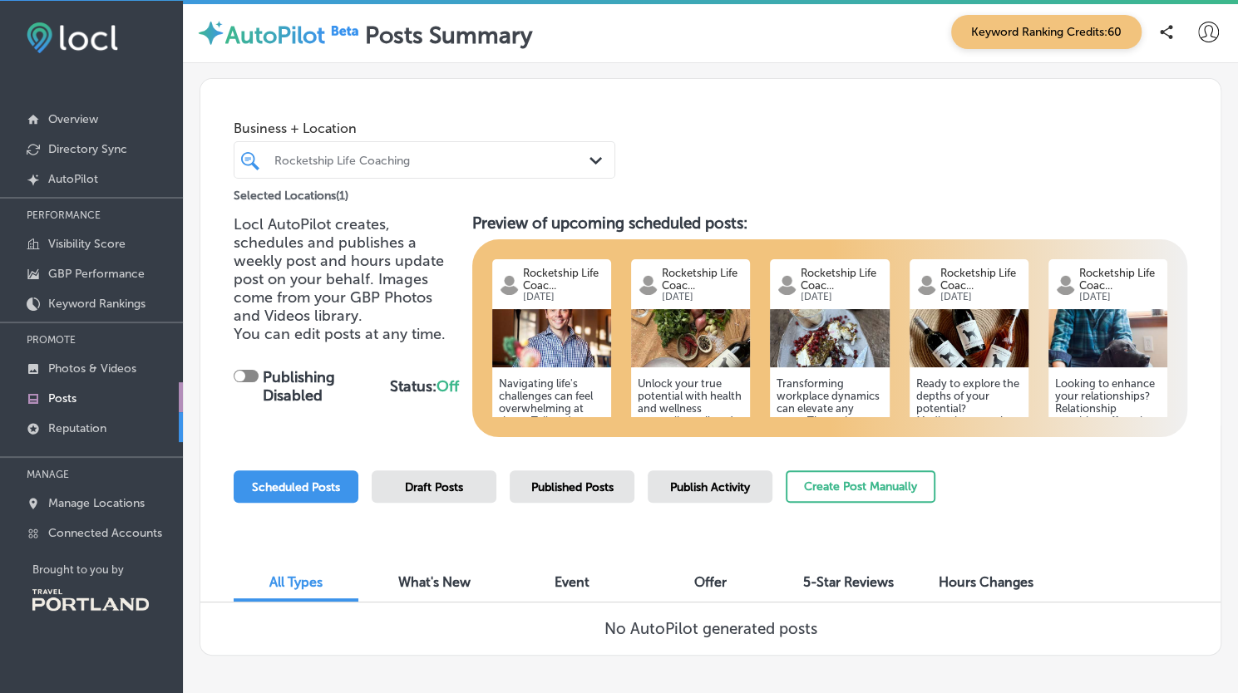
click at [85, 432] on link "Reputation" at bounding box center [91, 427] width 183 height 30
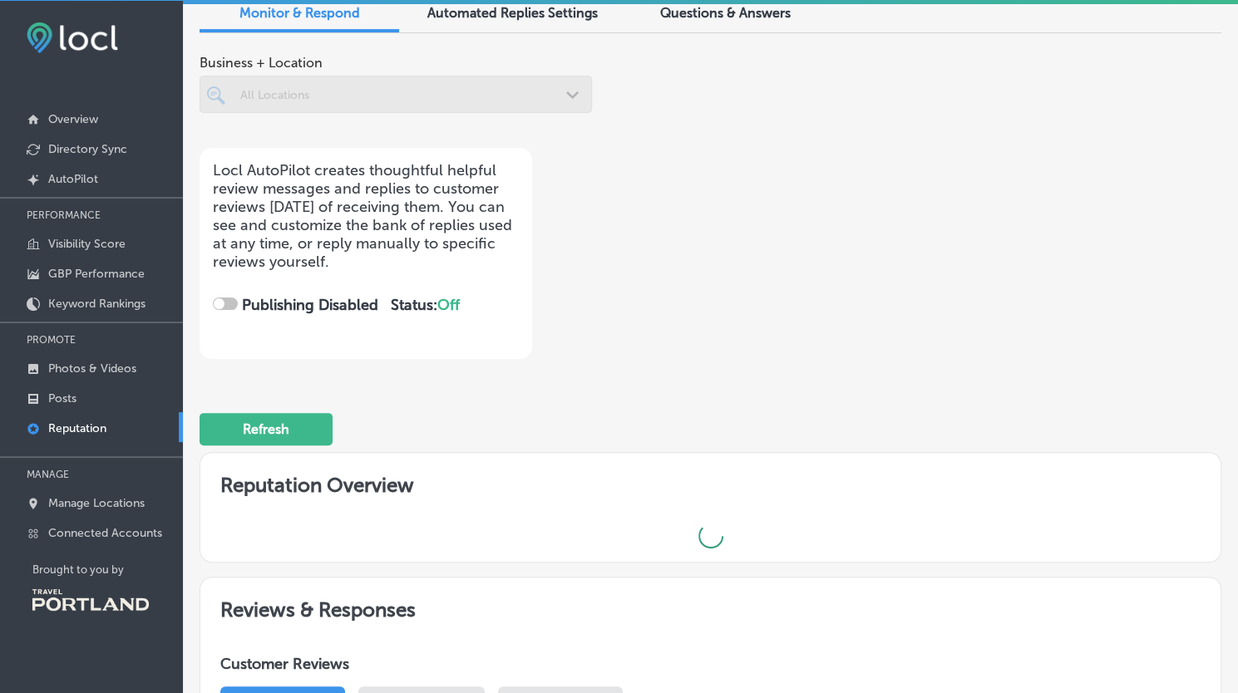
scroll to position [75, 0]
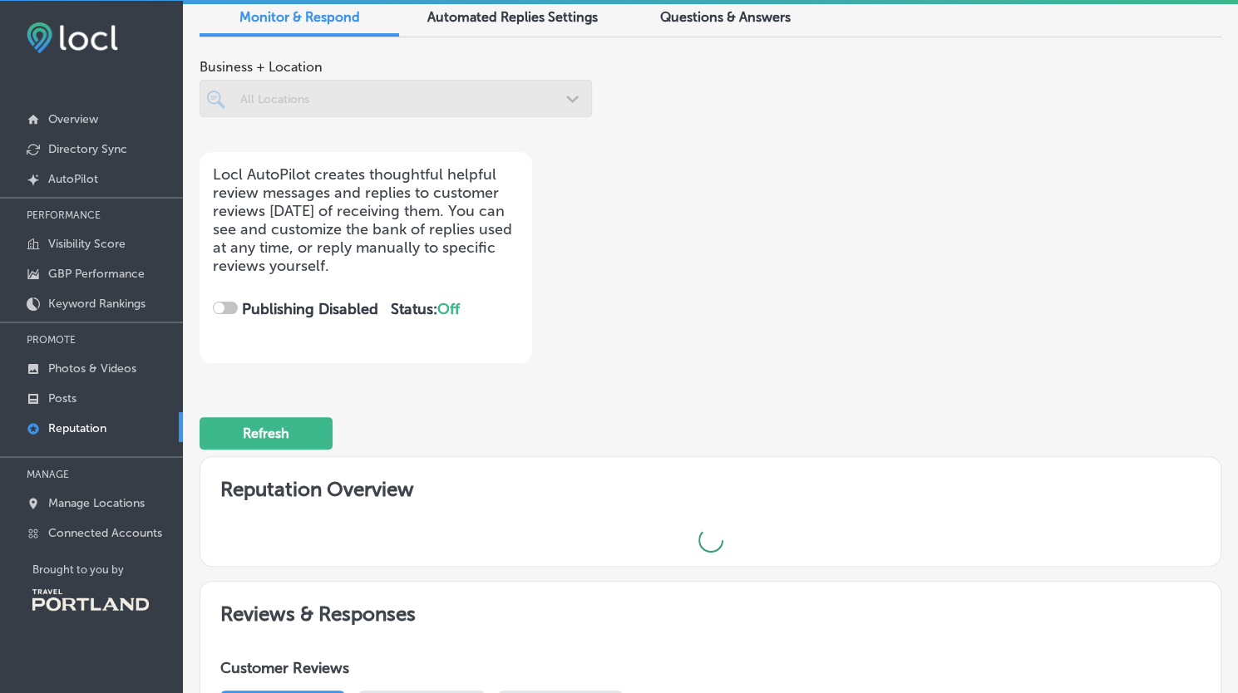
checkbox input "true"
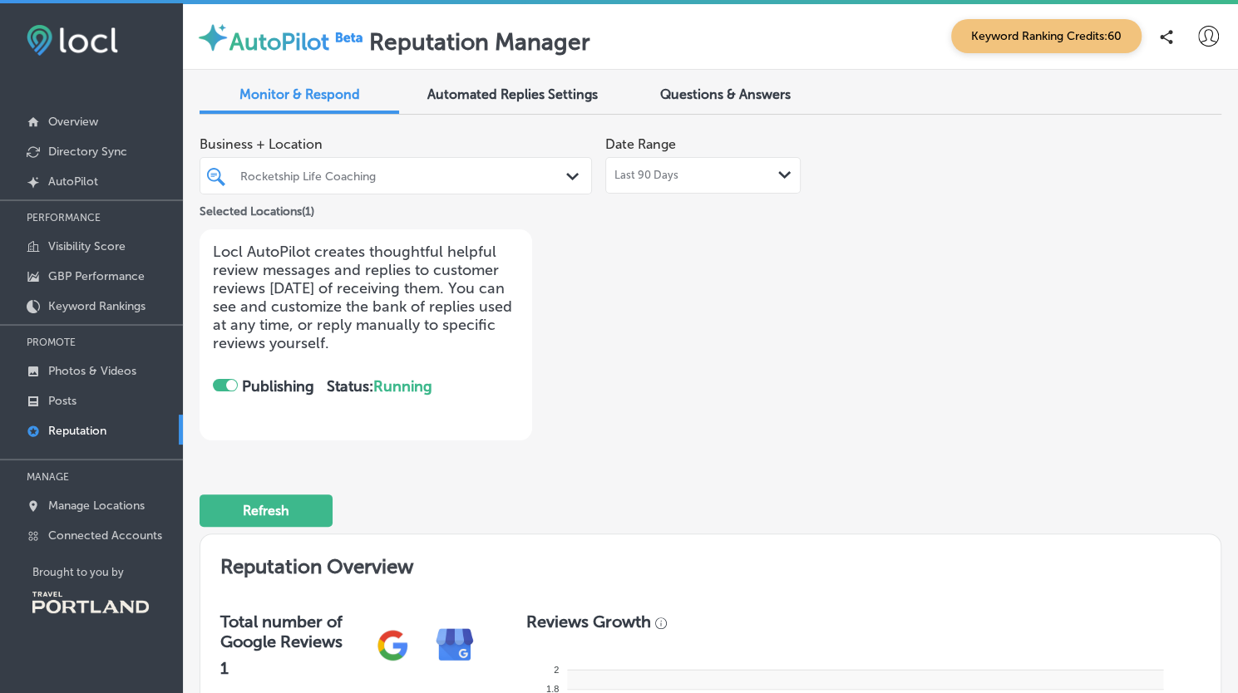
scroll to position [0, 0]
click at [515, 180] on div "Rocketship Life Coaching" at bounding box center [404, 177] width 328 height 14
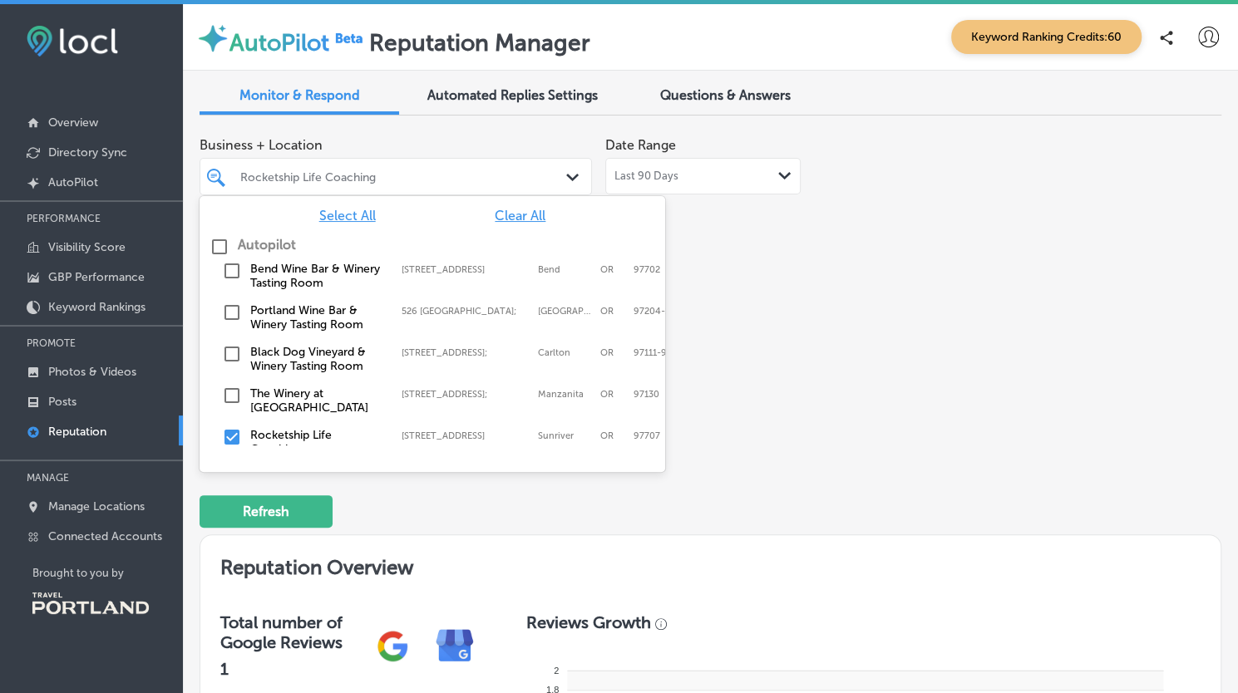
click at [339, 219] on span "Select All" at bounding box center [347, 216] width 57 height 16
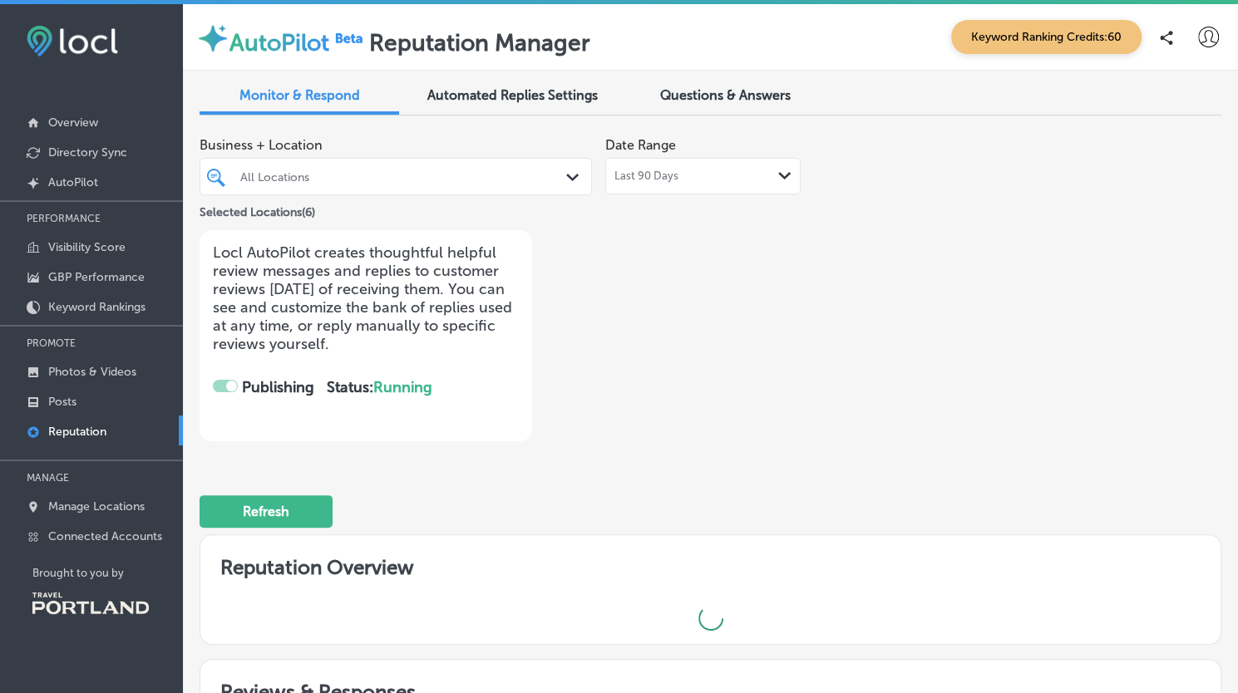
click at [700, 184] on div "Last 90 Days Path Created with Sketch." at bounding box center [702, 176] width 195 height 37
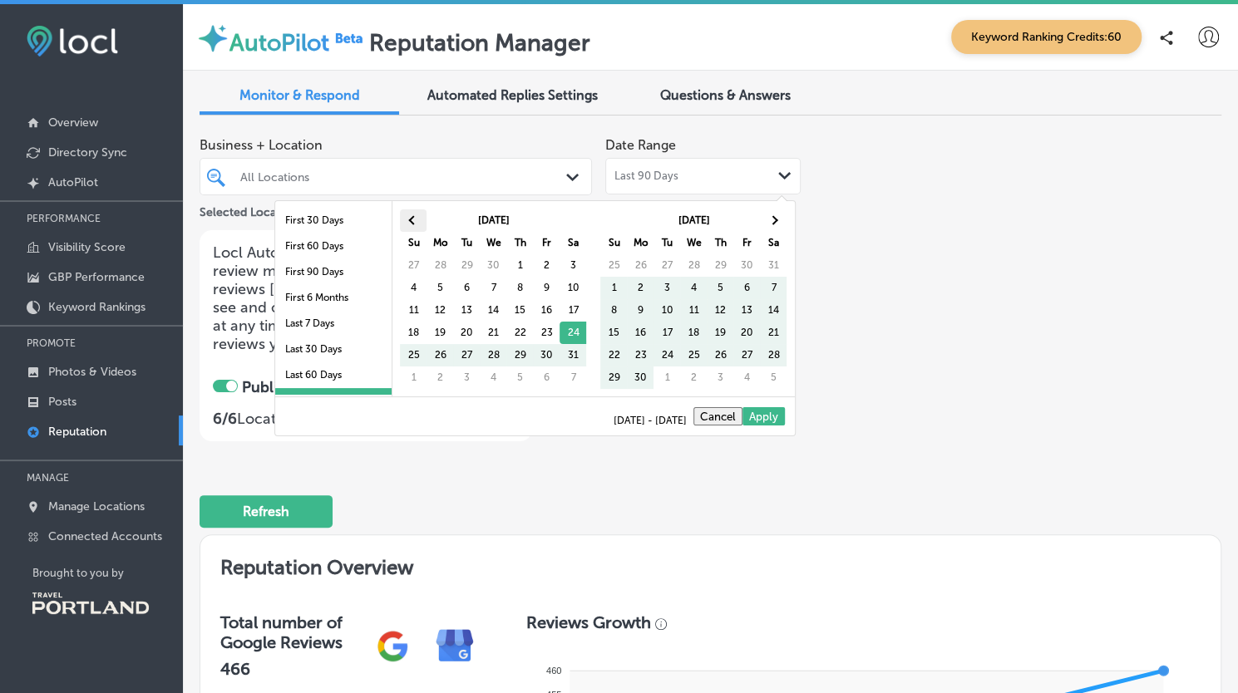
click at [413, 219] on span at bounding box center [413, 219] width 9 height 9
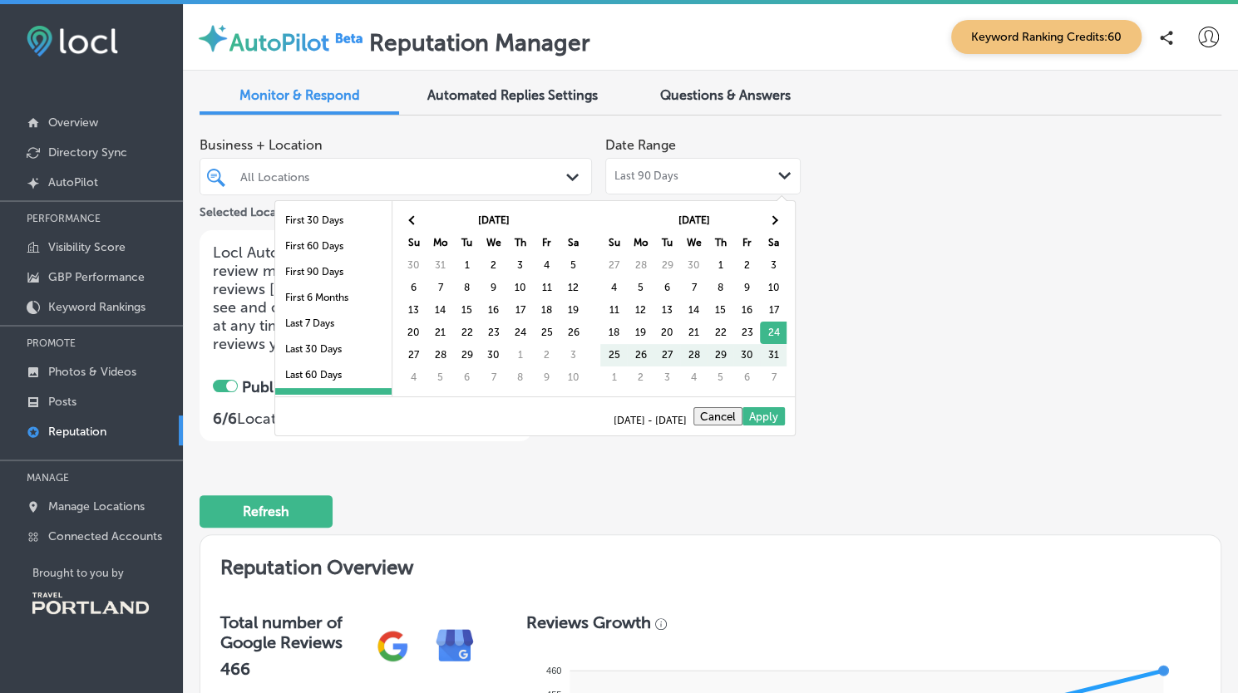
click at [413, 219] on span at bounding box center [413, 219] width 9 height 9
click at [638, 170] on span "Last 90 Days" at bounding box center [646, 176] width 64 height 13
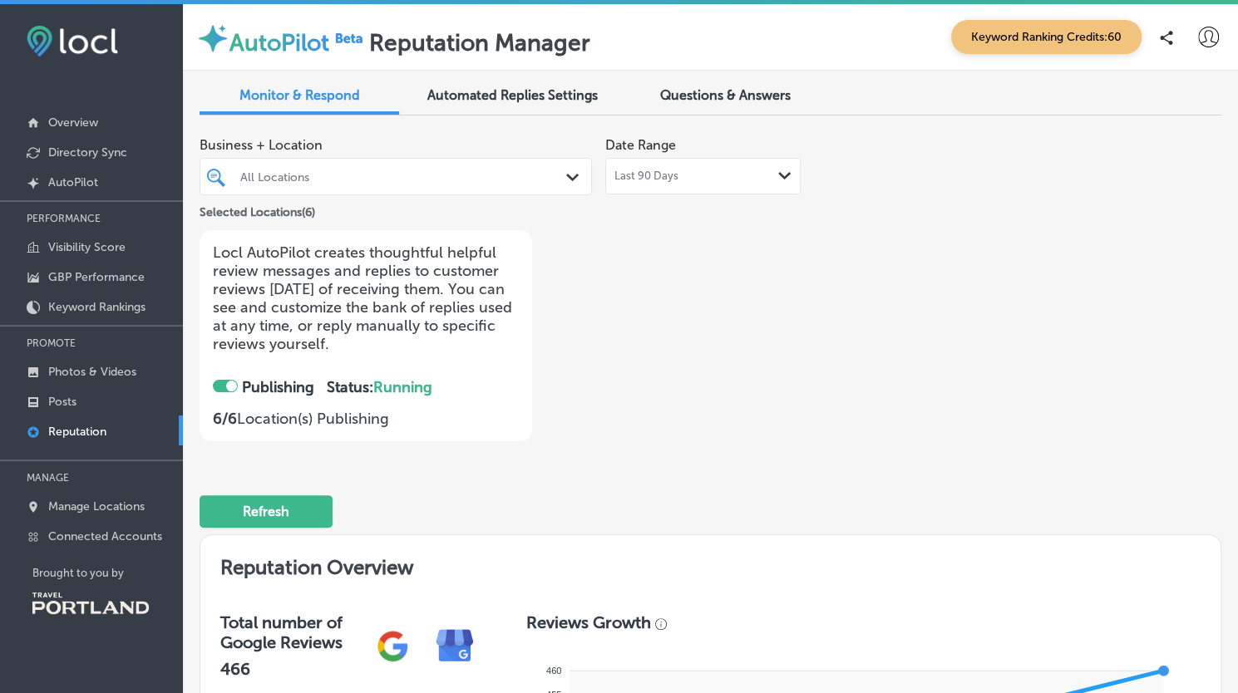
click at [638, 170] on span "Last 90 Days" at bounding box center [646, 176] width 64 height 13
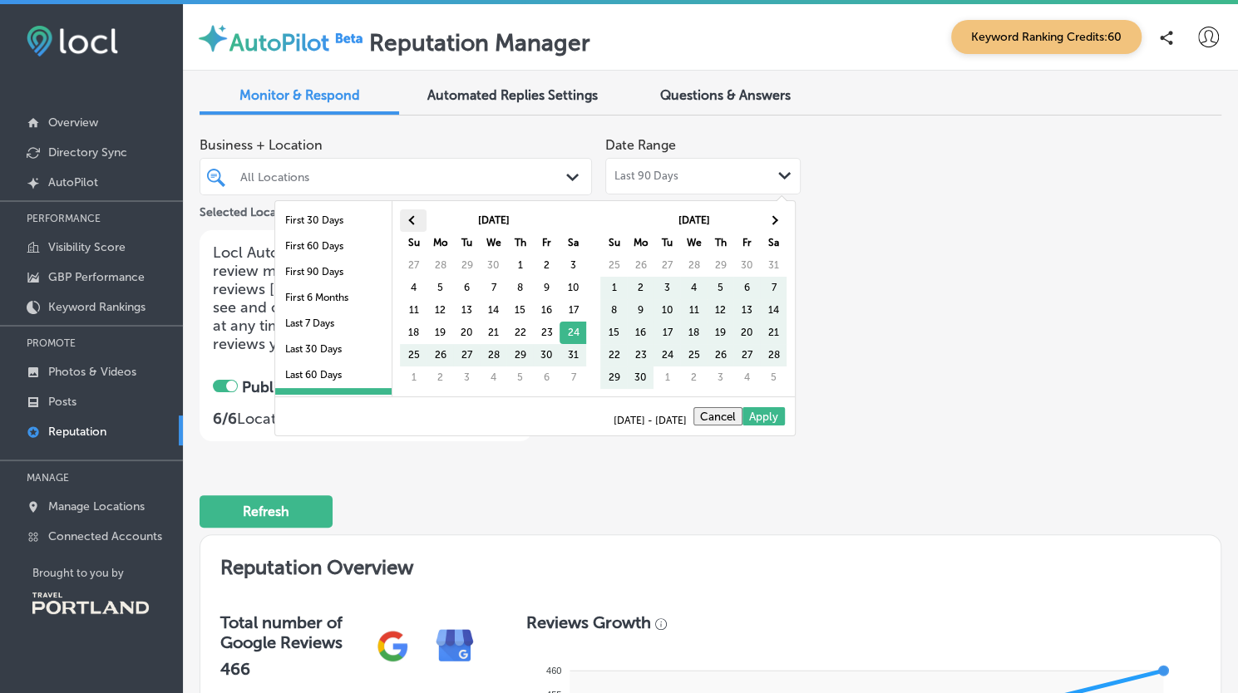
click at [418, 218] on th at bounding box center [413, 221] width 27 height 22
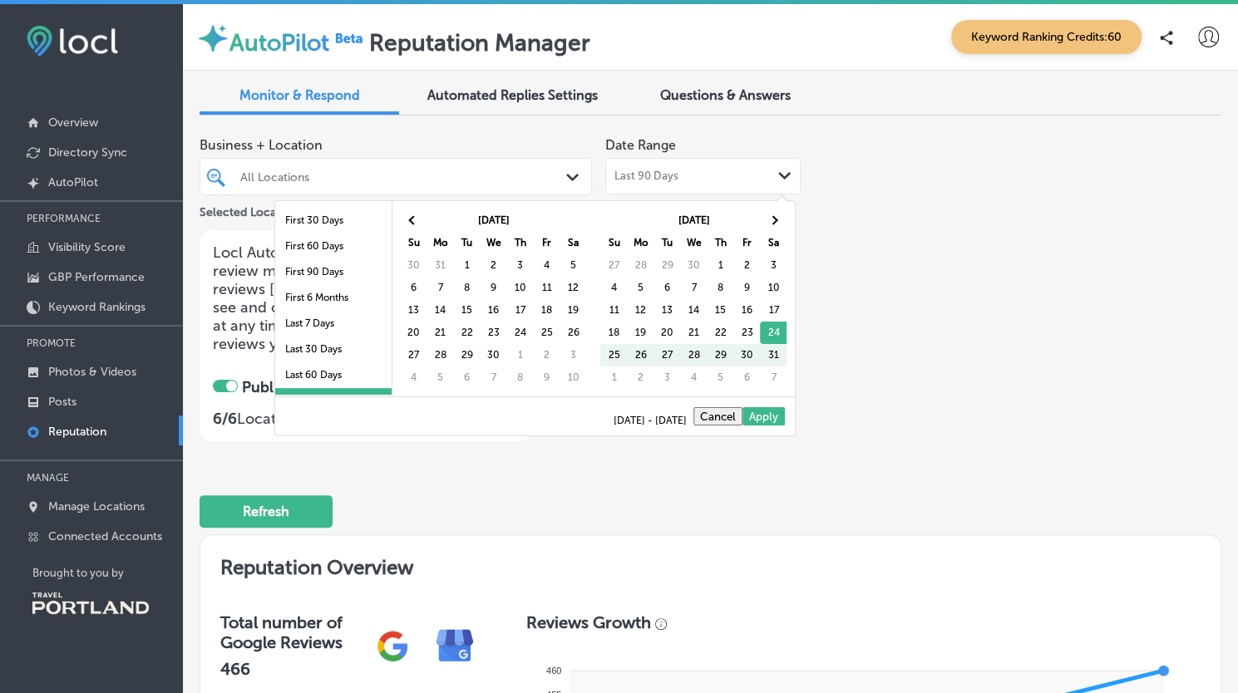
click at [418, 218] on th at bounding box center [413, 221] width 27 height 22
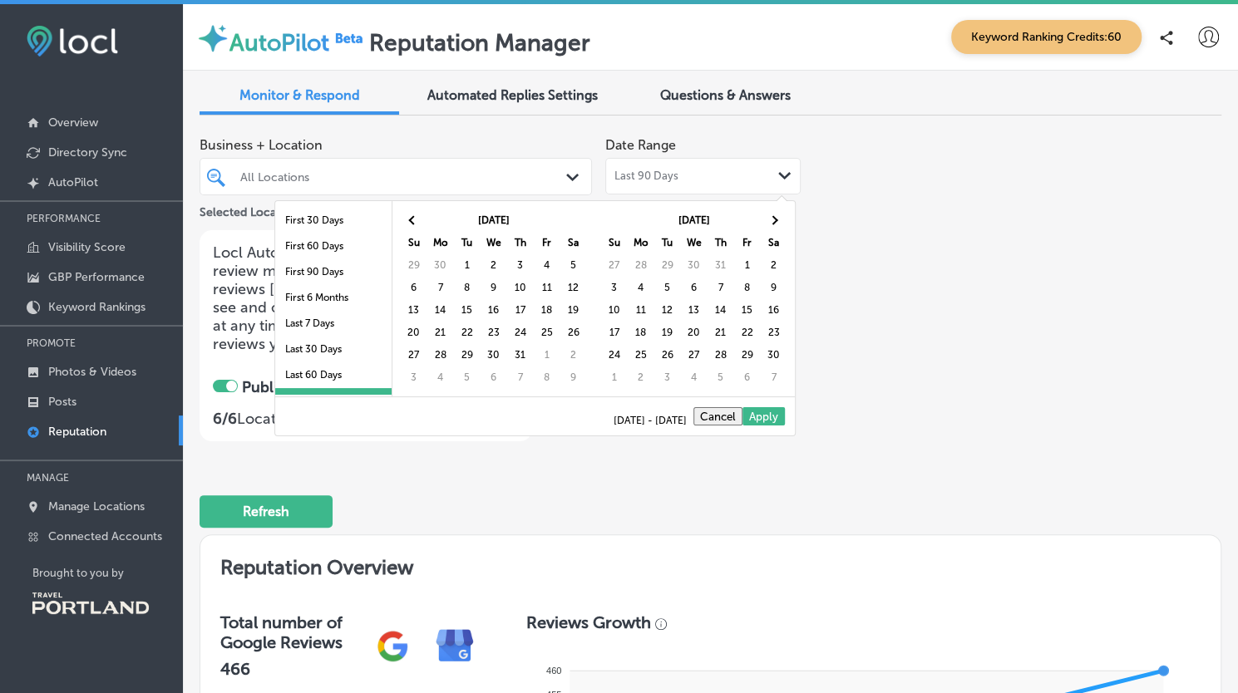
click at [418, 218] on th at bounding box center [413, 221] width 27 height 22
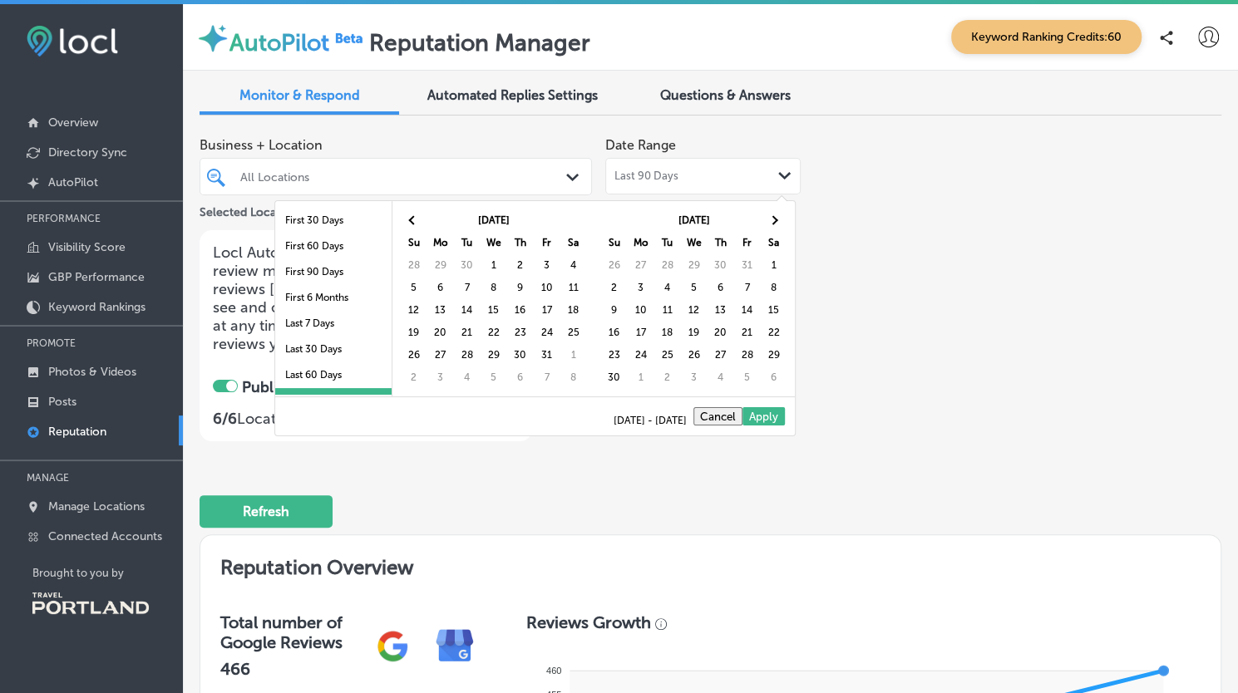
click at [418, 218] on th at bounding box center [413, 221] width 27 height 22
click at [627, 179] on span "Last 90 Days" at bounding box center [646, 176] width 64 height 13
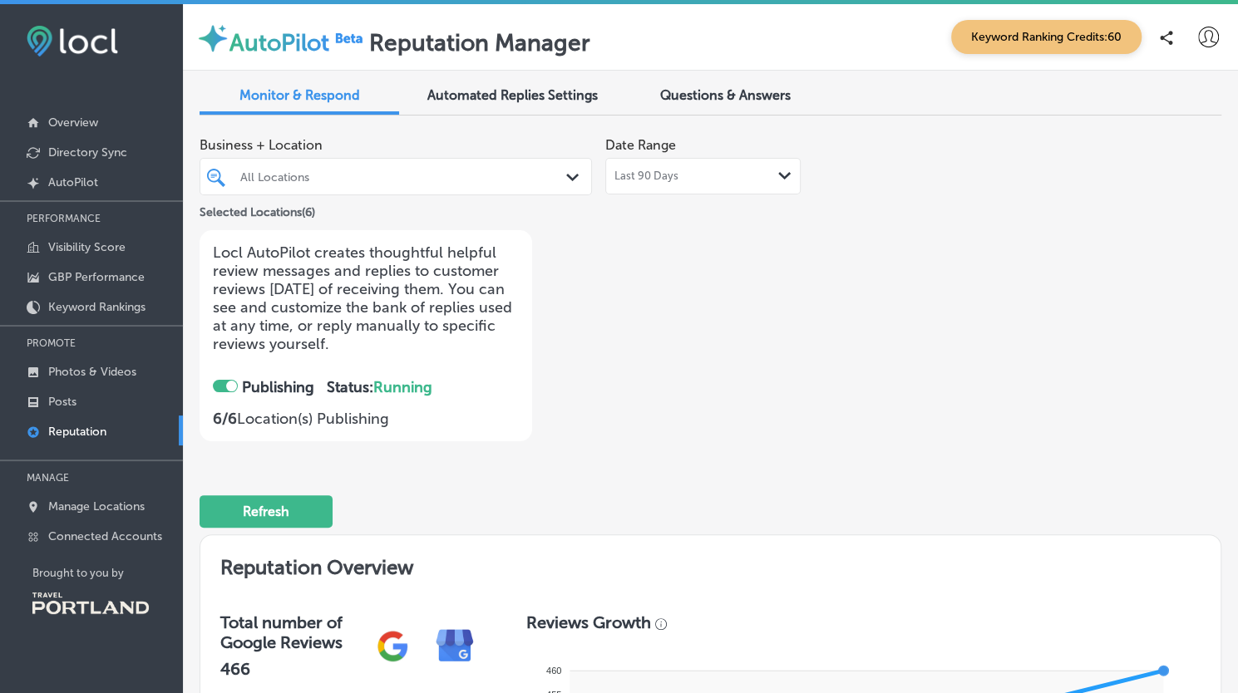
click at [627, 179] on span "Last 90 Days" at bounding box center [646, 176] width 64 height 13
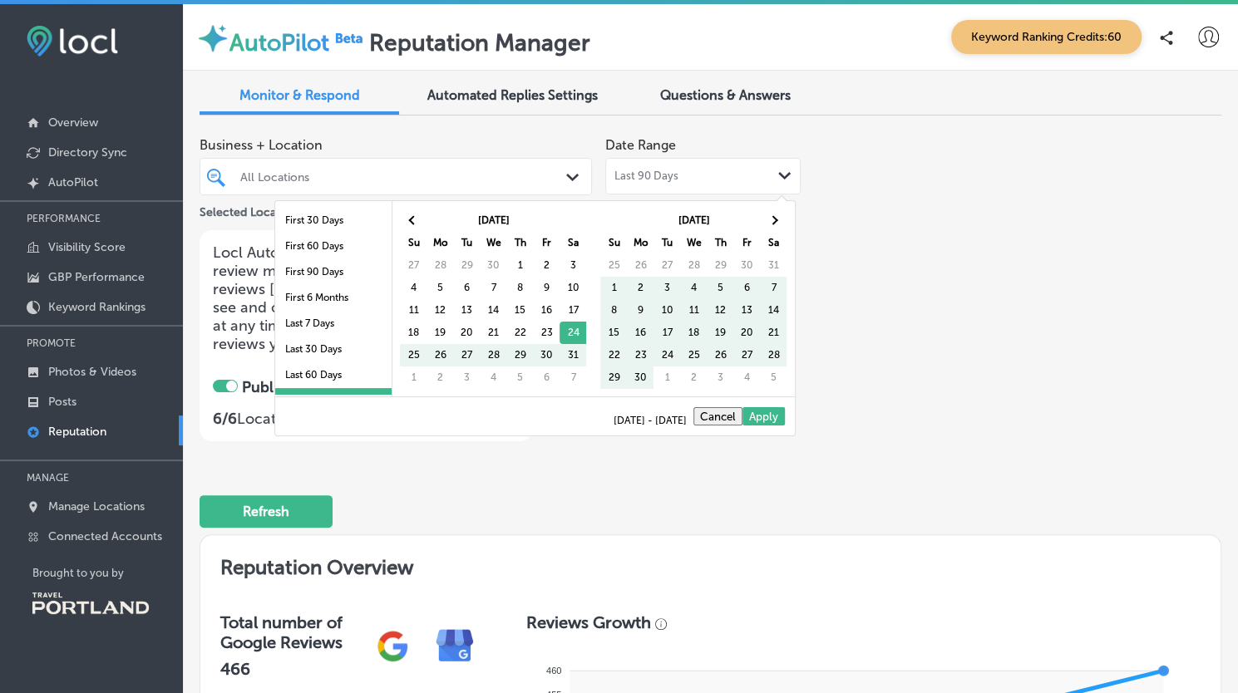
click at [627, 179] on span "Last 90 Days" at bounding box center [646, 176] width 64 height 13
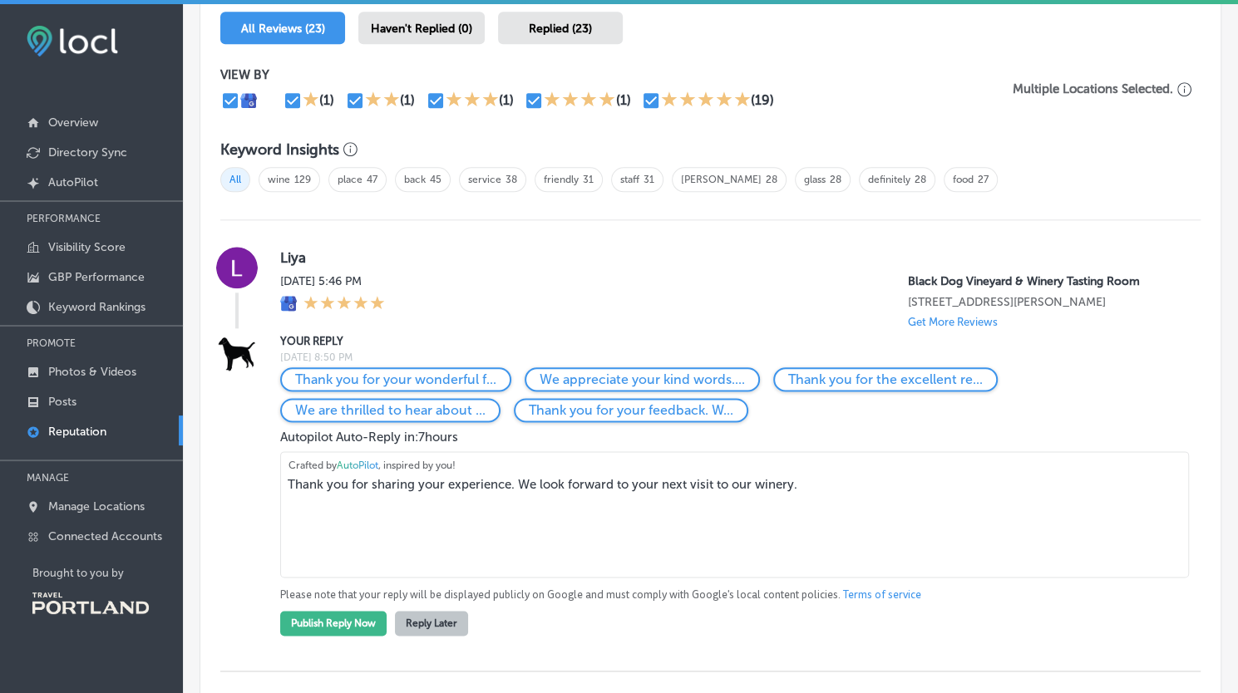
scroll to position [1062, 0]
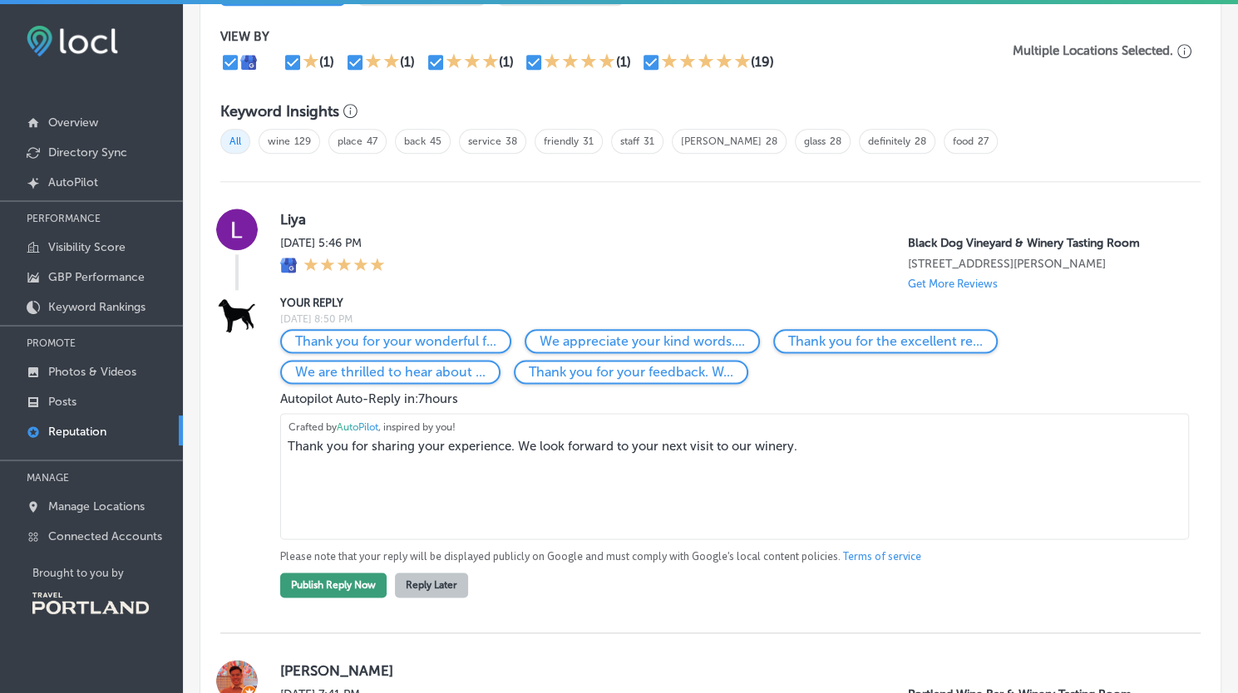
click at [324, 598] on button "Publish Reply Now" at bounding box center [333, 585] width 106 height 25
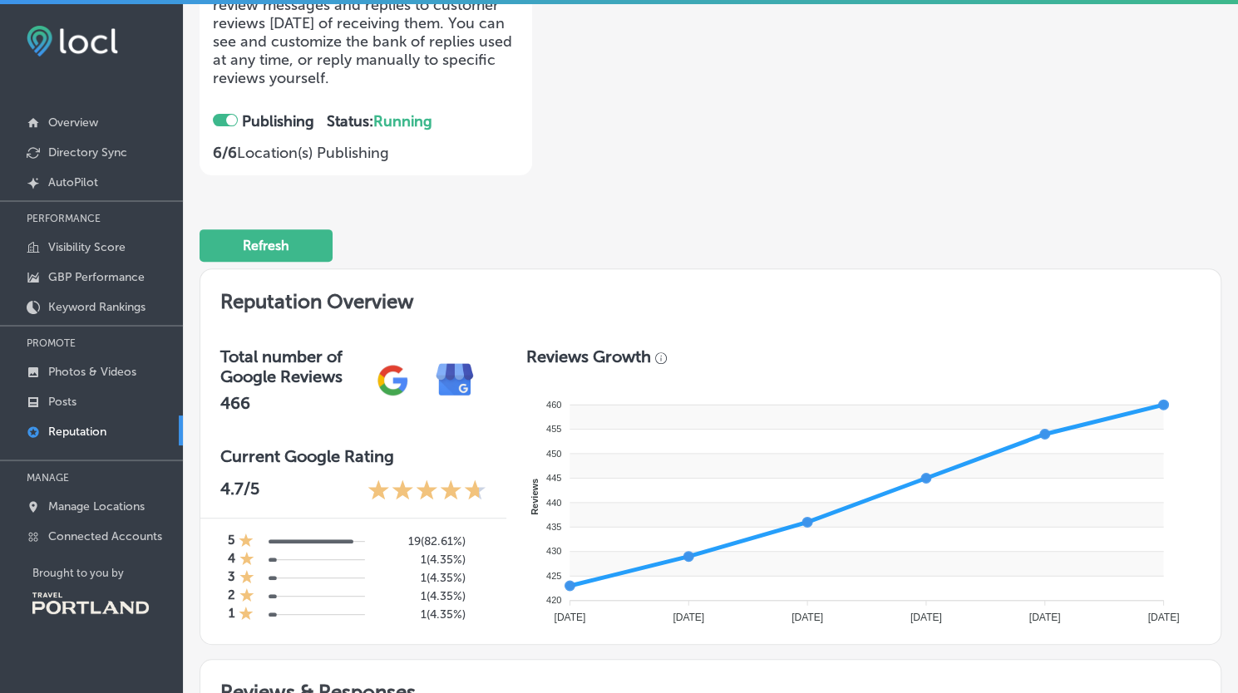
scroll to position [0, 0]
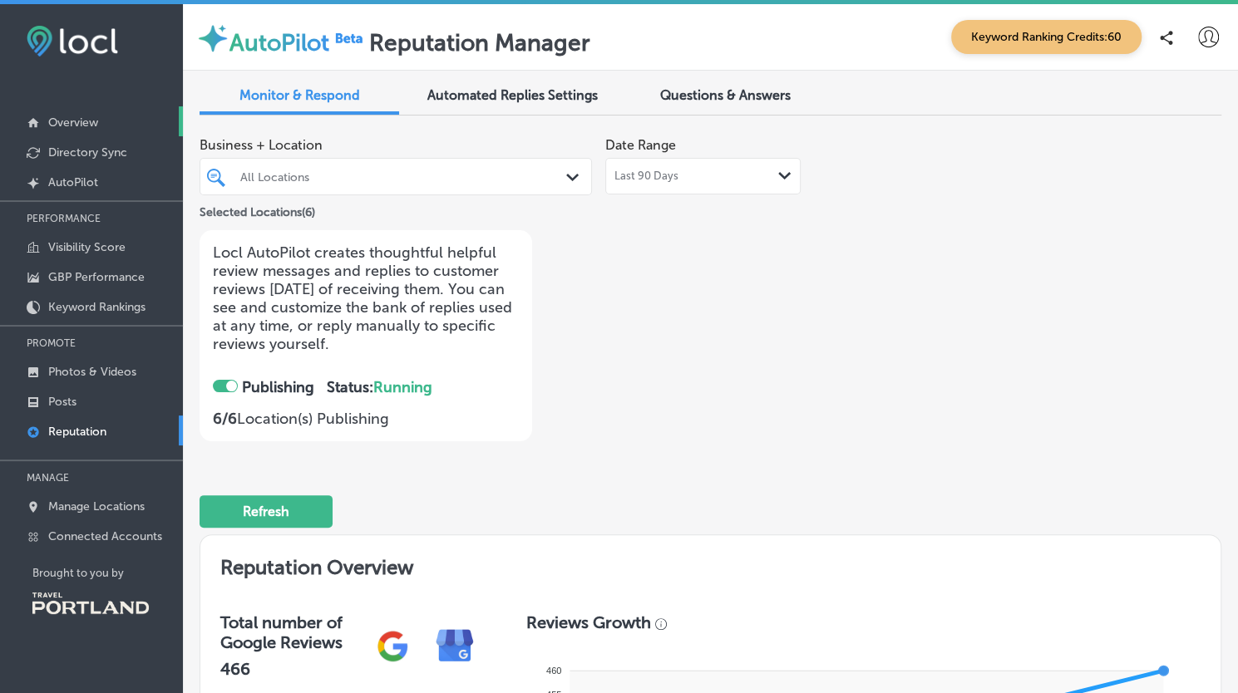
click at [62, 126] on p "Overview" at bounding box center [73, 123] width 50 height 14
